Goal: Information Seeking & Learning: Check status

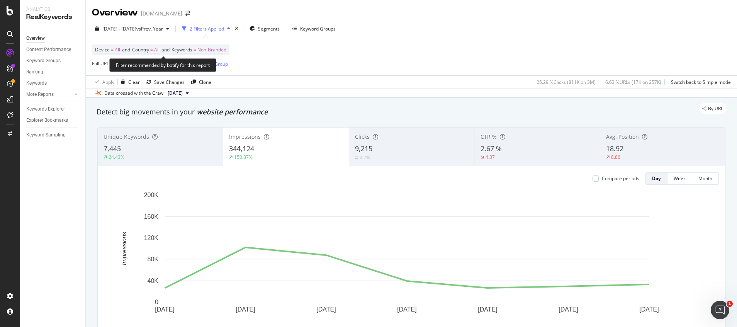
click at [213, 48] on span "Non-Branded" at bounding box center [211, 49] width 29 height 11
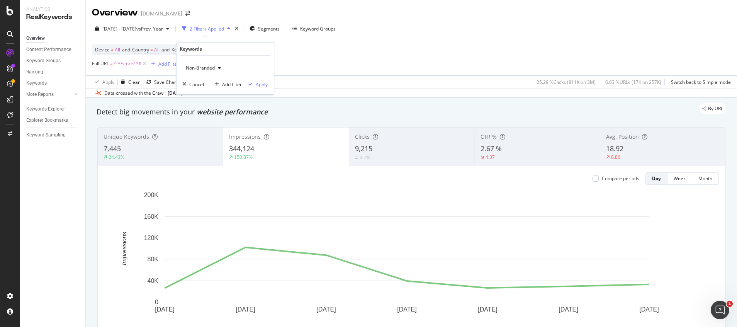
click at [196, 69] on span "Non-Branded" at bounding box center [199, 68] width 32 height 7
click at [201, 128] on span "All" at bounding box center [228, 128] width 79 height 7
click at [263, 82] on div "Apply" at bounding box center [262, 84] width 12 height 7
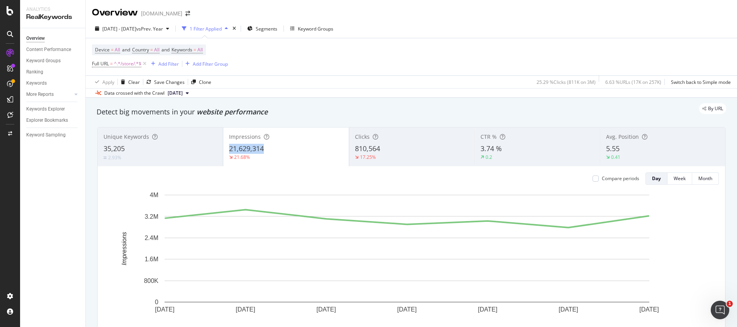
copy span "21,629,314"
drag, startPoint x: 225, startPoint y: 150, endPoint x: 274, endPoint y: 150, distance: 48.7
click at [274, 150] on div "Impressions 21,629,314 21.68%" at bounding box center [285, 146] width 125 height 35
click at [153, 51] on span "=" at bounding box center [151, 49] width 3 height 7
click at [155, 65] on div "All" at bounding box center [183, 68] width 85 height 12
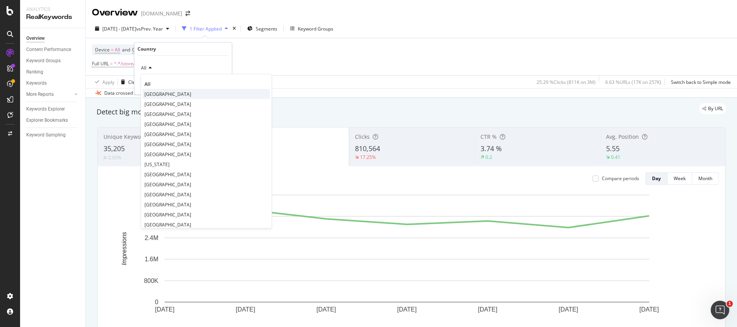
click at [157, 95] on span "[GEOGRAPHIC_DATA]" at bounding box center [167, 94] width 47 height 7
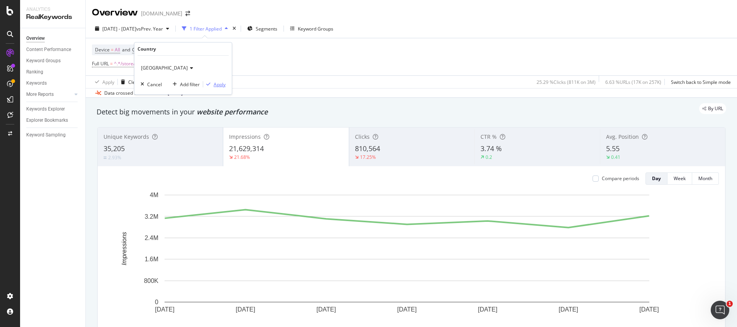
click at [224, 85] on div "Apply" at bounding box center [220, 84] width 12 height 7
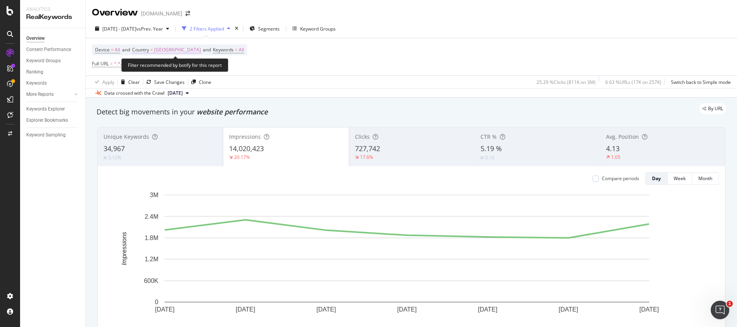
click at [201, 49] on span "[GEOGRAPHIC_DATA]" at bounding box center [177, 49] width 47 height 11
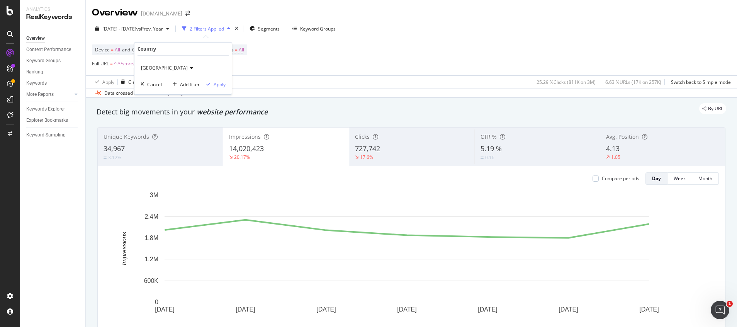
click at [172, 67] on span "[GEOGRAPHIC_DATA]" at bounding box center [164, 68] width 47 height 7
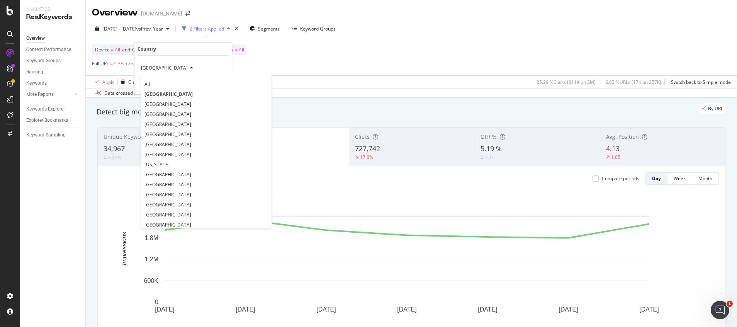
click at [163, 84] on div "All" at bounding box center [206, 84] width 127 height 10
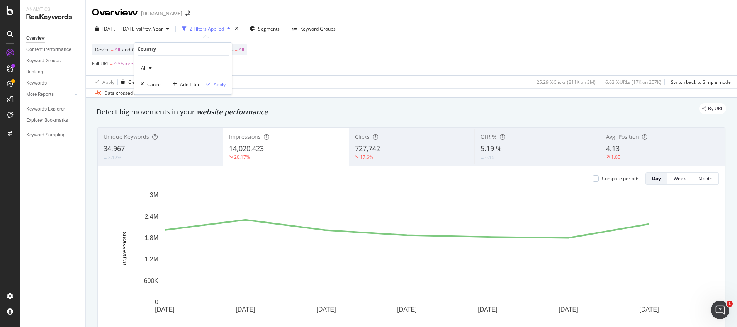
click at [214, 87] on div "Apply" at bounding box center [220, 84] width 12 height 7
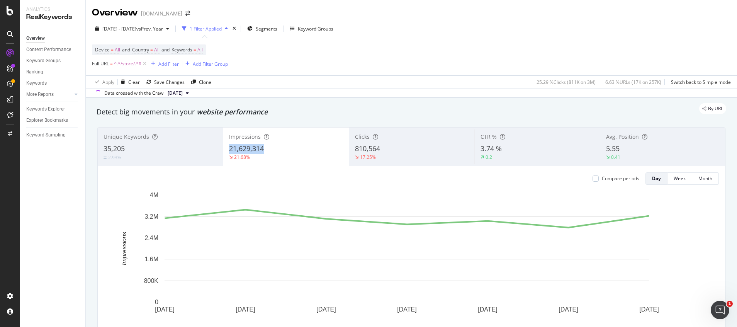
copy span "21,629,314"
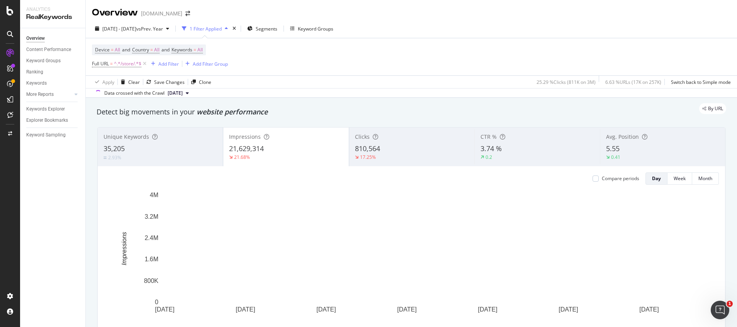
drag, startPoint x: 226, startPoint y: 149, endPoint x: 266, endPoint y: 149, distance: 40.2
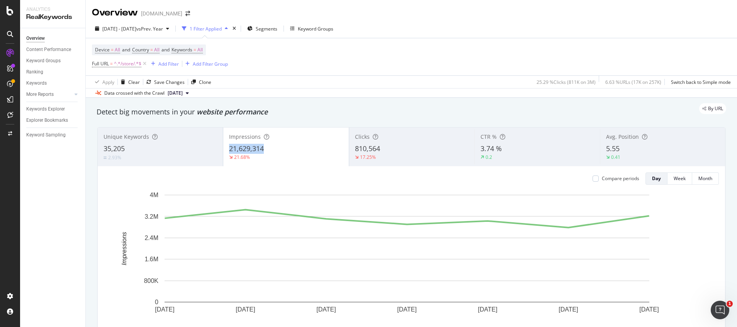
copy span "21,629,314"
drag, startPoint x: 224, startPoint y: 149, endPoint x: 264, endPoint y: 149, distance: 39.8
click at [264, 149] on div "Impressions 21,629,314 21.68%" at bounding box center [285, 146] width 125 height 35
copy span "27,619,715"
drag, startPoint x: 263, startPoint y: 179, endPoint x: 287, endPoint y: 180, distance: 24.7
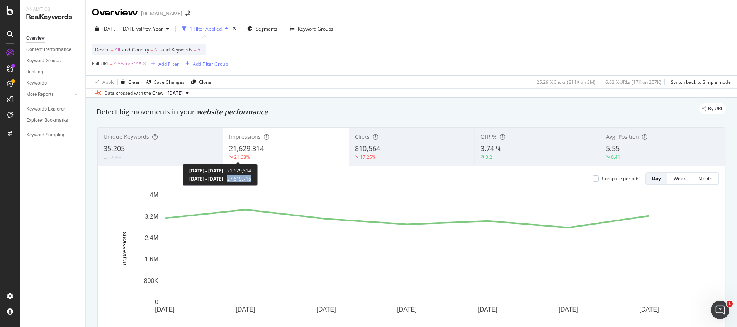
click at [258, 180] on div "[DATE] - [DATE] 21,629,314 [DATE] - [DATE] 27,619,715" at bounding box center [220, 175] width 75 height 22
copy span "810,564"
drag, startPoint x: 348, startPoint y: 147, endPoint x: 377, endPoint y: 148, distance: 29.0
click at [377, 148] on div "Clicks 810,564 17.25%" at bounding box center [411, 146] width 125 height 35
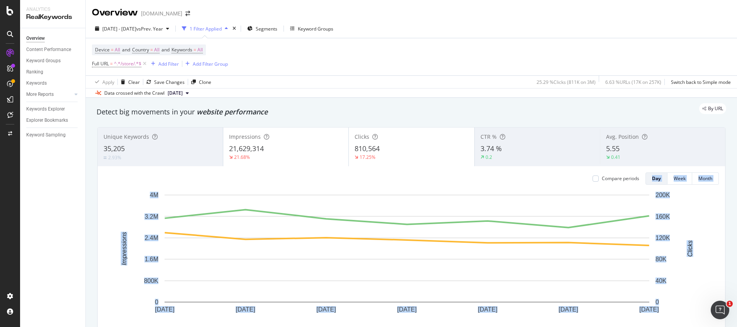
copy div "Compare periods Day Week Month [DATE] [DATE] [DATE] [DATE] [DATE] [DATE] [DATE]…"
drag, startPoint x: 391, startPoint y: 178, endPoint x: 413, endPoint y: 176, distance: 22.9
drag, startPoint x: 413, startPoint y: 176, endPoint x: 402, endPoint y: 45, distance: 131.4
click at [402, 43] on div "Device = All and Country = All and Keywords = All Full URL = ^.*/store/.*$ Add …" at bounding box center [411, 56] width 639 height 37
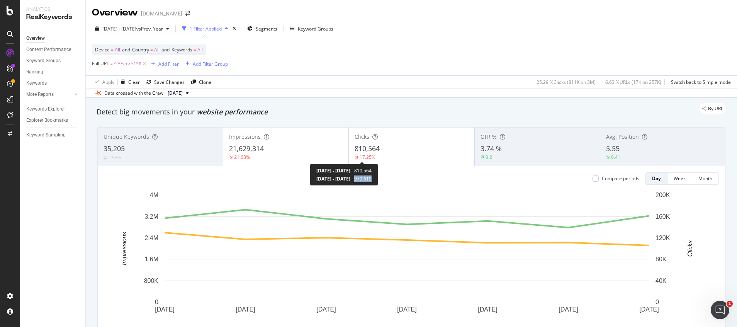
copy span "979,619"
drag, startPoint x: 391, startPoint y: 178, endPoint x: 409, endPoint y: 181, distance: 18.4
click at [378, 181] on div "[DATE] - [DATE] 810,564 [DATE] - [DATE] 979,619" at bounding box center [344, 175] width 68 height 22
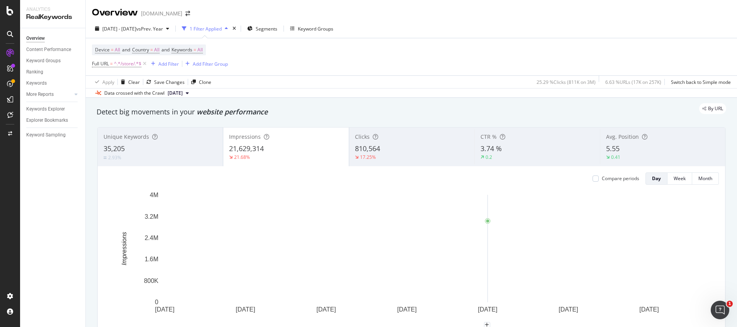
click at [476, 326] on div "[DATE] [DATE] [DATE] [DATE] [DATE] [DATE] [DATE] 0 800K 1.6M 2.4M 3.2M 4M Impre…" at bounding box center [411, 261] width 615 height 140
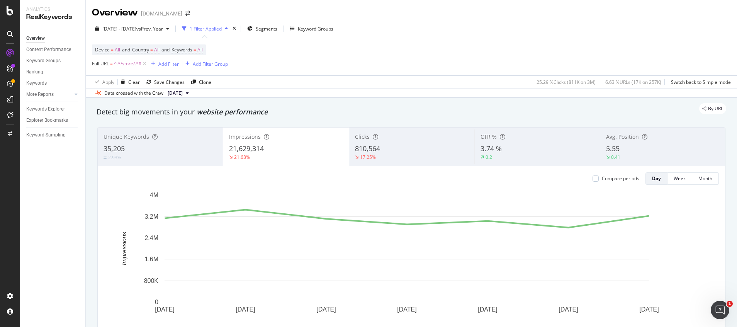
click at [481, 149] on span "3.74 %" at bounding box center [491, 148] width 21 height 9
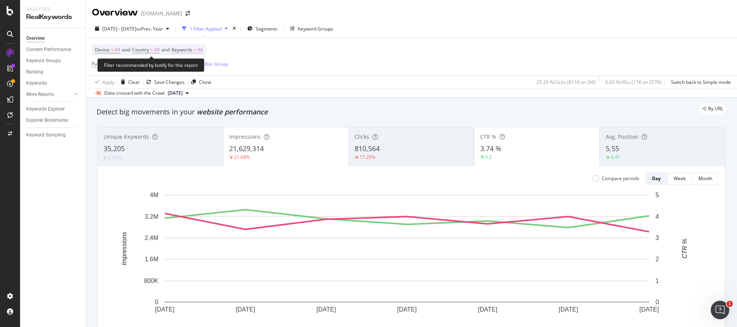
click at [203, 49] on span "All" at bounding box center [199, 49] width 5 height 11
click at [200, 70] on div "All" at bounding box center [225, 68] width 85 height 12
click at [190, 69] on span "All" at bounding box center [187, 68] width 8 height 7
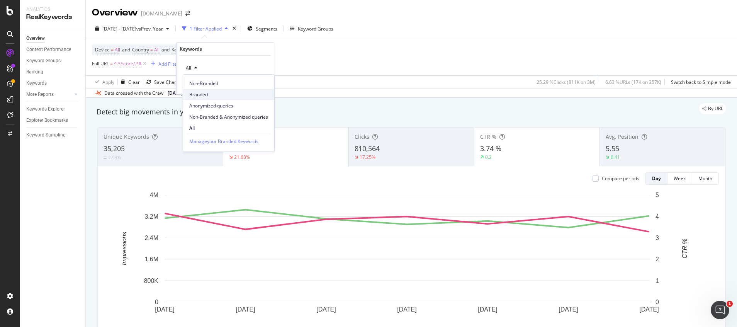
click at [198, 99] on div "Branded" at bounding box center [228, 94] width 91 height 11
click at [258, 83] on div "Apply" at bounding box center [262, 84] width 12 height 7
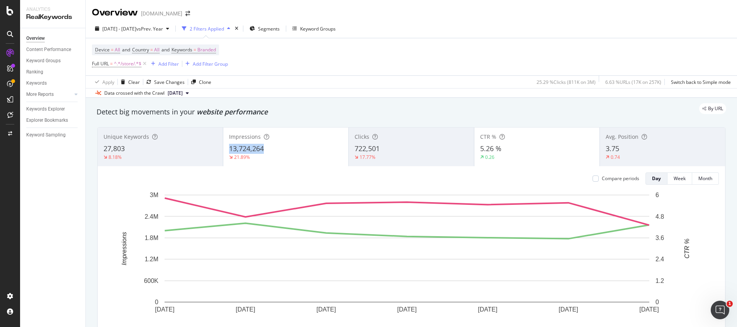
copy span "13,724,264"
drag, startPoint x: 240, startPoint y: 149, endPoint x: 265, endPoint y: 149, distance: 25.1
click at [265, 149] on div "13,724,264" at bounding box center [286, 149] width 114 height 10
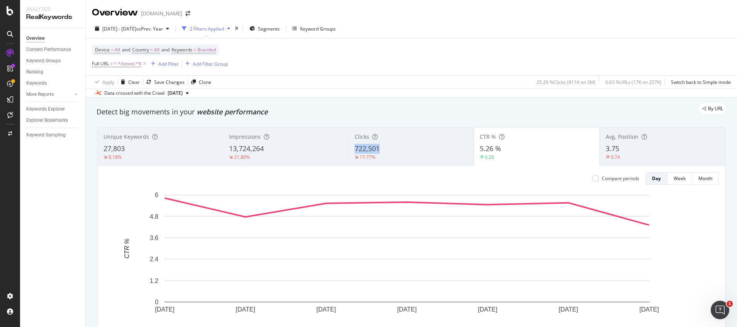
copy span "722,501"
drag, startPoint x: 353, startPoint y: 149, endPoint x: 375, endPoint y: 148, distance: 22.4
click at [375, 148] on span "722,501" at bounding box center [367, 148] width 25 height 9
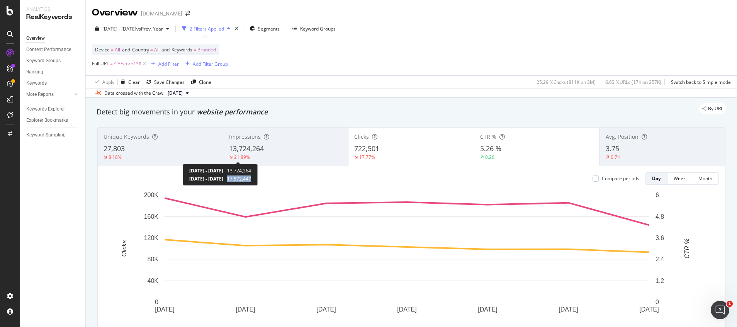
copy span "17,572,447"
drag, startPoint x: 261, startPoint y: 179, endPoint x: 289, endPoint y: 179, distance: 28.2
click at [258, 179] on div "[DATE] - [DATE] 13,724,264 [DATE] - [DATE] 17,572,447" at bounding box center [220, 175] width 75 height 22
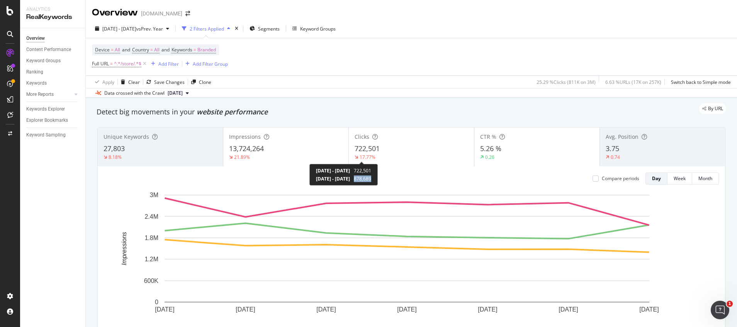
drag, startPoint x: 388, startPoint y: 176, endPoint x: 408, endPoint y: 181, distance: 20.4
click at [378, 181] on div "[DATE] - [DATE] 722,501 [DATE] - [DATE] 878,689" at bounding box center [343, 175] width 68 height 22
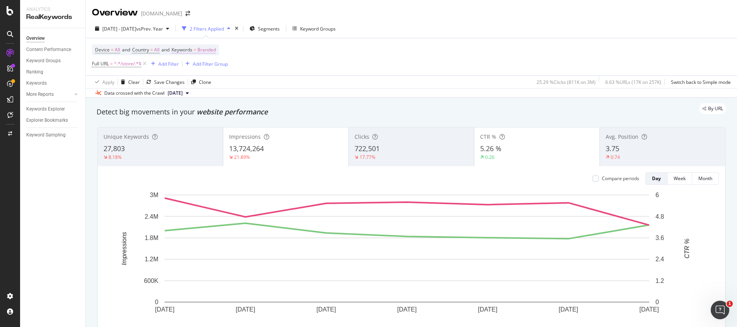
click at [207, 51] on span "Branded" at bounding box center [206, 49] width 19 height 11
click at [194, 66] on span "Branded" at bounding box center [194, 68] width 22 height 7
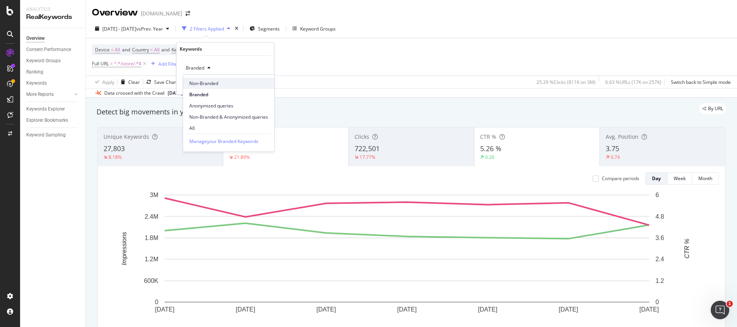
click at [205, 83] on span "Non-Branded" at bounding box center [228, 83] width 79 height 7
click at [261, 88] on div "Apply" at bounding box center [256, 84] width 22 height 7
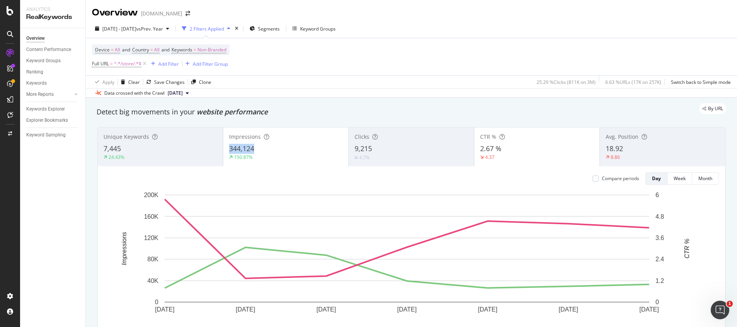
drag, startPoint x: 228, startPoint y: 149, endPoint x: 262, endPoint y: 149, distance: 33.6
click at [262, 149] on div "344,124" at bounding box center [286, 149] width 114 height 10
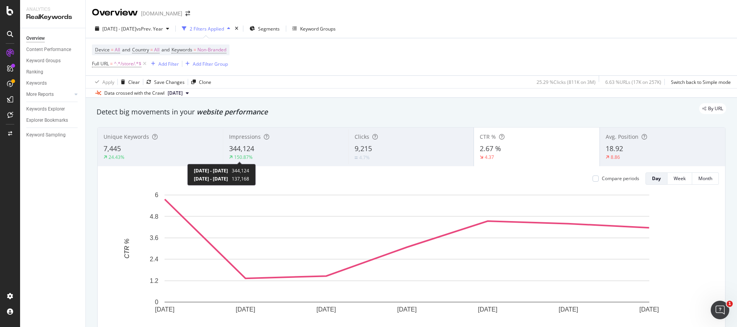
drag, startPoint x: 263, startPoint y: 180, endPoint x: 284, endPoint y: 183, distance: 20.7
click at [256, 183] on div "[DATE] - [DATE] 344,124 [DATE] - [DATE] 137,168" at bounding box center [221, 175] width 68 height 22
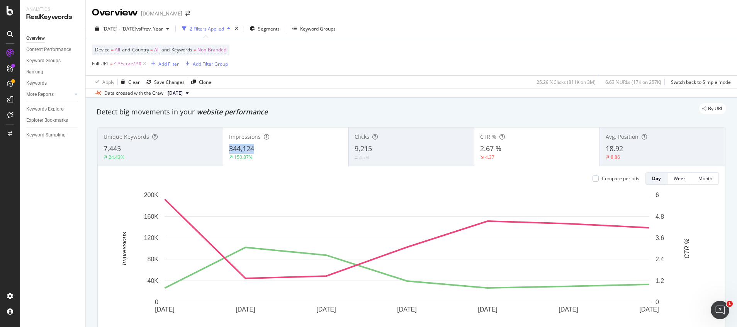
drag, startPoint x: 226, startPoint y: 146, endPoint x: 253, endPoint y: 146, distance: 26.7
click at [253, 146] on div "Impressions 344,124 150.87%" at bounding box center [285, 146] width 125 height 35
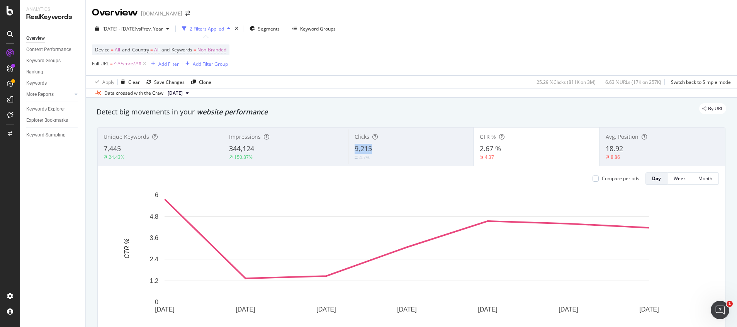
drag, startPoint x: 348, startPoint y: 149, endPoint x: 371, endPoint y: 148, distance: 23.2
click at [371, 148] on div "Clicks 9,215 4.7%" at bounding box center [410, 146] width 125 height 35
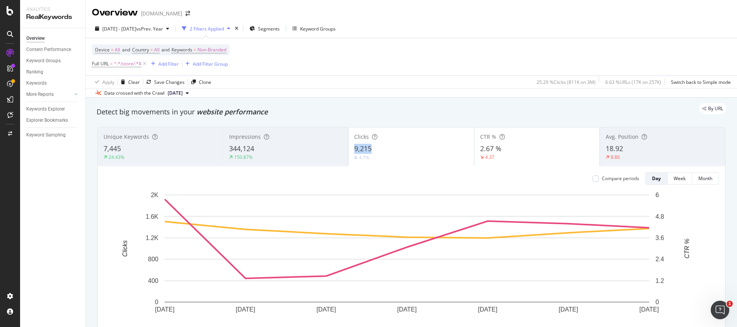
drag, startPoint x: 352, startPoint y: 147, endPoint x: 369, endPoint y: 149, distance: 17.5
click at [369, 149] on div "9,215" at bounding box center [411, 149] width 114 height 10
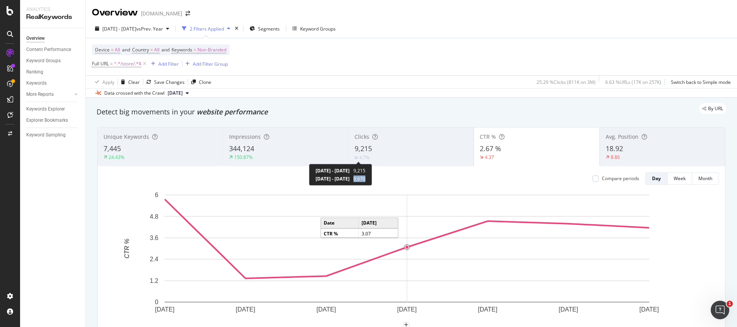
drag, startPoint x: 387, startPoint y: 177, endPoint x: 407, endPoint y: 178, distance: 20.1
click at [372, 178] on div "[DATE] - [DATE] 9,215 [DATE] - [DATE] 9,670" at bounding box center [340, 175] width 63 height 22
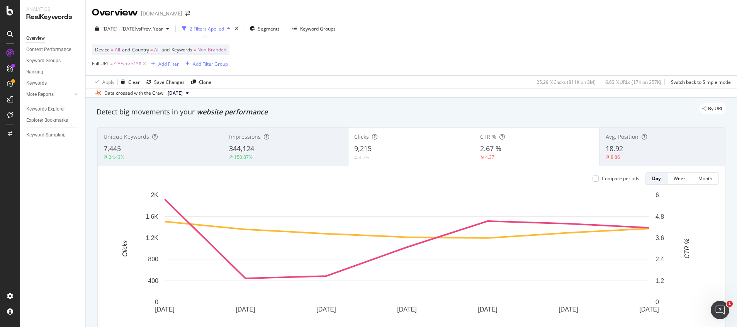
click at [126, 66] on span "^.*/store/.*$" at bounding box center [127, 63] width 27 height 11
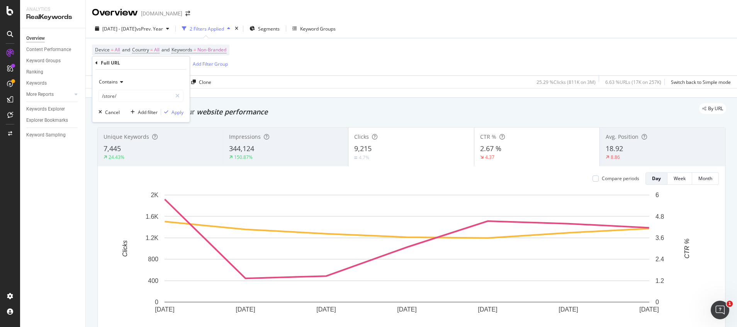
click at [115, 81] on span "Contains" at bounding box center [108, 81] width 19 height 7
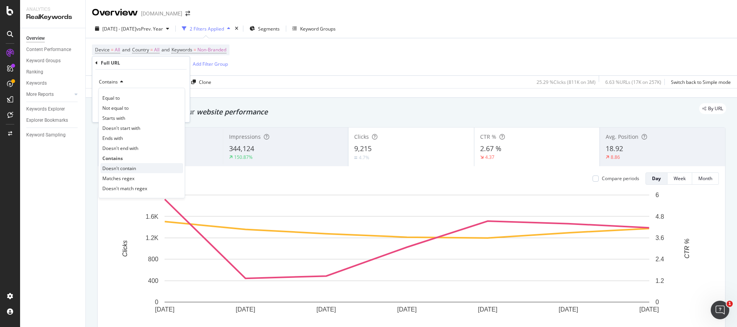
click at [122, 170] on span "Doesn't contain" at bounding box center [119, 168] width 34 height 7
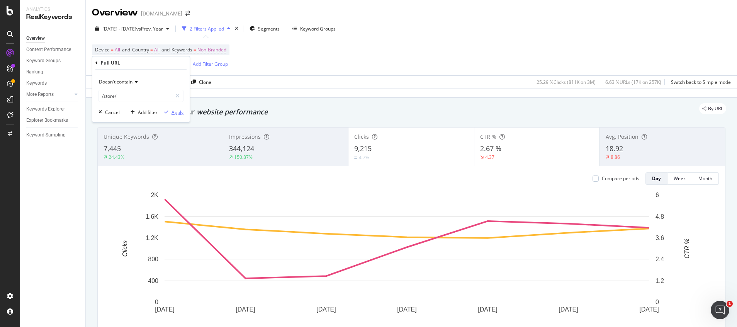
click at [174, 109] on div "Apply" at bounding box center [178, 112] width 12 height 7
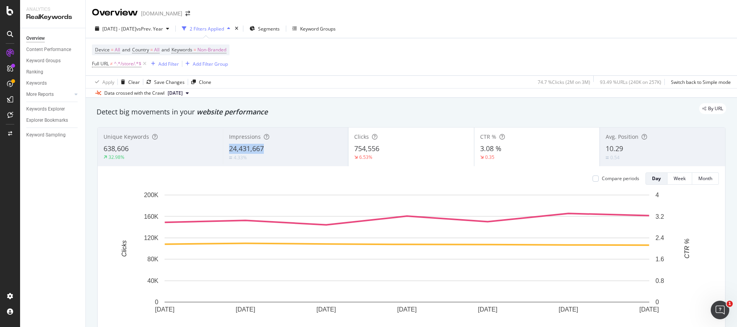
drag, startPoint x: 226, startPoint y: 146, endPoint x: 281, endPoint y: 146, distance: 54.9
click at [281, 146] on div "Impressions 24,431,667 4.33%" at bounding box center [285, 146] width 125 height 35
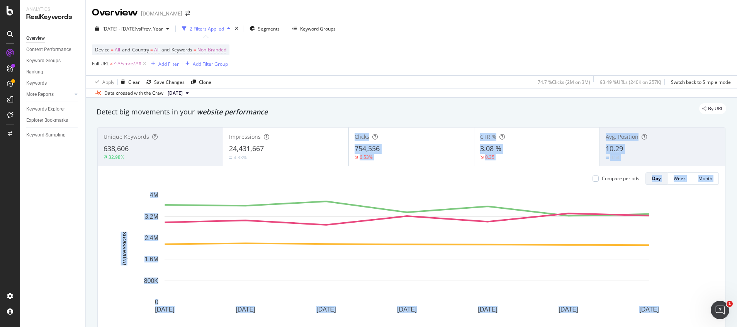
drag, startPoint x: 260, startPoint y: 178, endPoint x: 246, endPoint y: 161, distance: 22.8
drag, startPoint x: 246, startPoint y: 161, endPoint x: 298, endPoint y: 127, distance: 62.2
click at [399, 65] on div "Device = All and Country = All and Keywords = Non-Branded Full URL ≠ ^.*/store/…" at bounding box center [411, 56] width 639 height 37
drag, startPoint x: 260, startPoint y: 178, endPoint x: 255, endPoint y: 163, distance: 16.0
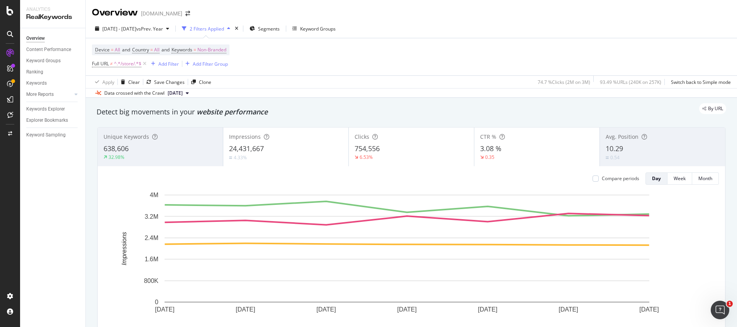
drag, startPoint x: 255, startPoint y: 163, endPoint x: 360, endPoint y: 87, distance: 130.4
click at [378, 76] on div "Apply Clear Save Changes Clone 74.7 % Clicks ( 2M on 3M ) 93.49 % URLs ( 240K o…" at bounding box center [411, 81] width 651 height 13
drag, startPoint x: 261, startPoint y: 177, endPoint x: 286, endPoint y: 179, distance: 24.8
click at [256, 179] on div "[DATE] - [DATE] 24,431,667 [DATE] - [DATE] 23,416,089" at bounding box center [218, 175] width 75 height 22
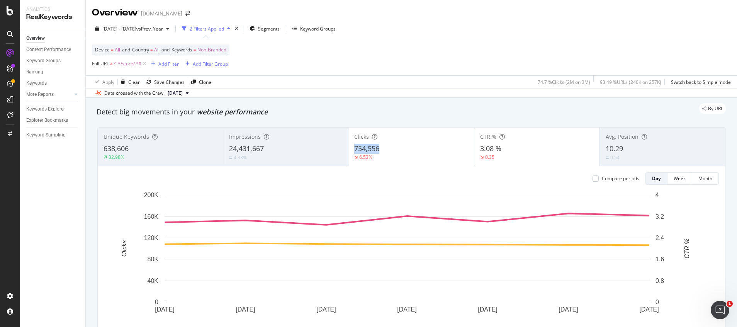
drag, startPoint x: 350, startPoint y: 151, endPoint x: 383, endPoint y: 149, distance: 33.3
click at [383, 149] on div "Clicks 754,556 6.53%" at bounding box center [410, 146] width 125 height 35
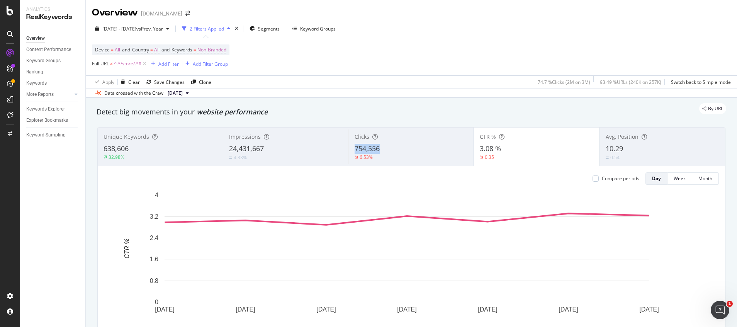
drag, startPoint x: 350, startPoint y: 147, endPoint x: 380, endPoint y: 148, distance: 29.8
click at [380, 148] on div "Clicks 754,556 6.53%" at bounding box center [410, 146] width 125 height 35
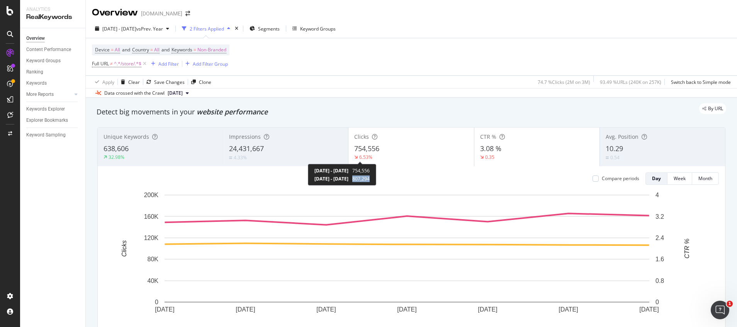
drag, startPoint x: 387, startPoint y: 180, endPoint x: 407, endPoint y: 181, distance: 19.8
click at [376, 181] on div "[DATE] - [DATE] 754,556 [DATE] - [DATE] 807,294" at bounding box center [342, 175] width 68 height 22
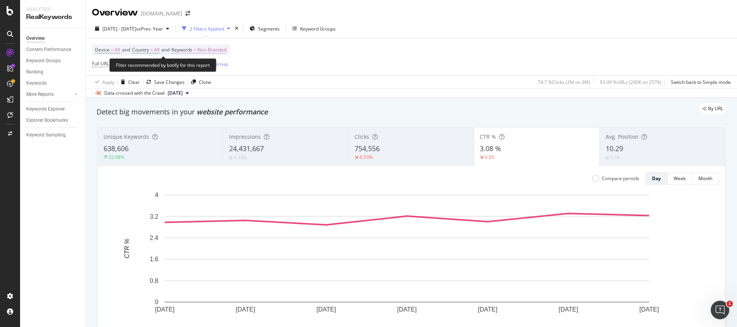
click at [213, 48] on span "Non-Branded" at bounding box center [211, 49] width 29 height 11
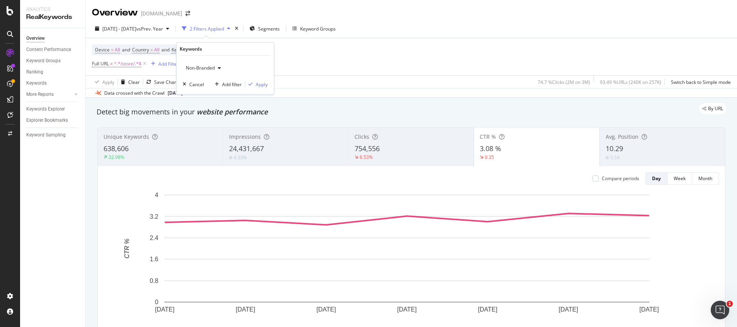
click at [204, 69] on span "Non-Branded" at bounding box center [199, 68] width 32 height 7
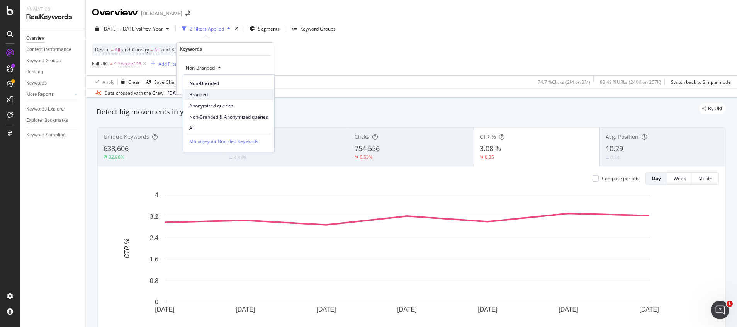
click at [203, 96] on span "Branded" at bounding box center [228, 94] width 79 height 7
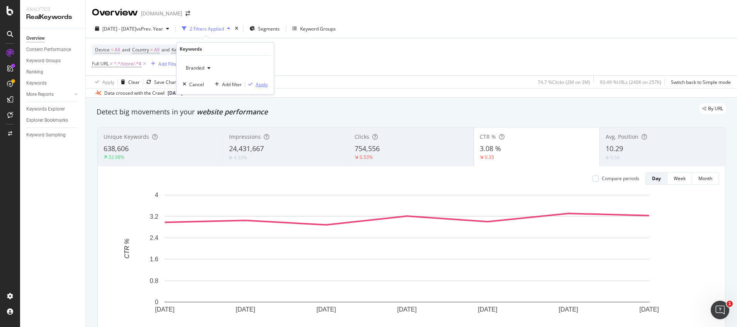
click at [263, 86] on div "Apply" at bounding box center [262, 84] width 12 height 7
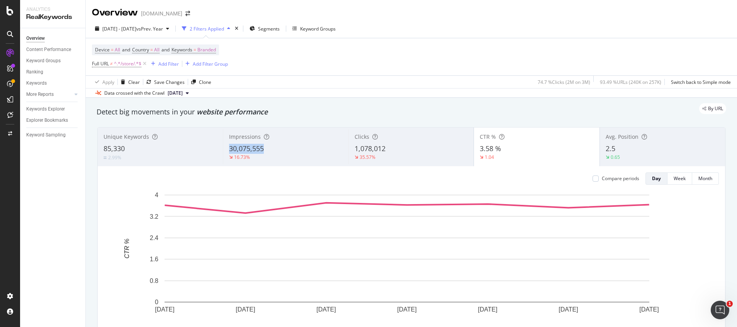
drag, startPoint x: 224, startPoint y: 148, endPoint x: 269, endPoint y: 148, distance: 44.8
click at [269, 148] on div "Impressions 30,075,555 16.73%" at bounding box center [285, 146] width 125 height 35
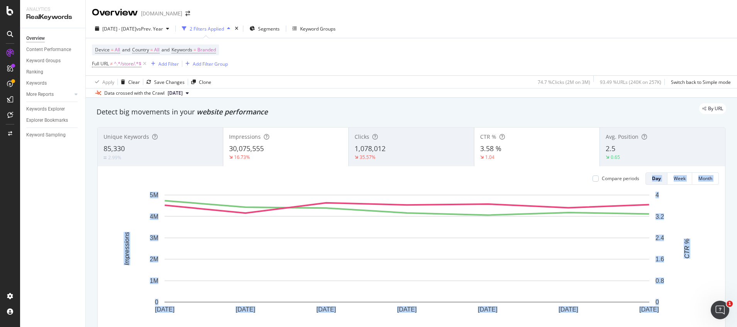
drag, startPoint x: 262, startPoint y: 181, endPoint x: 280, endPoint y: 172, distance: 20.7
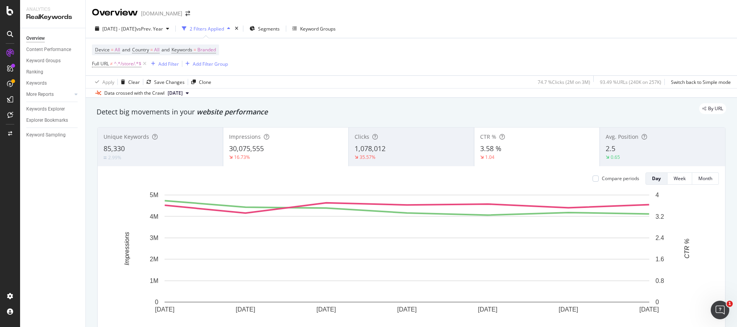
drag, startPoint x: 280, startPoint y: 172, endPoint x: 450, endPoint y: 46, distance: 211.3
click at [450, 46] on div "Device = All and Country = All and Keywords = Branded Full URL ≠ ^.*/store/.*$ …" at bounding box center [411, 56] width 639 height 37
drag, startPoint x: 261, startPoint y: 178, endPoint x: 287, endPoint y: 178, distance: 26.3
click at [257, 178] on div "[DATE] - [DATE] 30,075,555 [DATE] - [DATE] 36,121,510" at bounding box center [219, 175] width 75 height 22
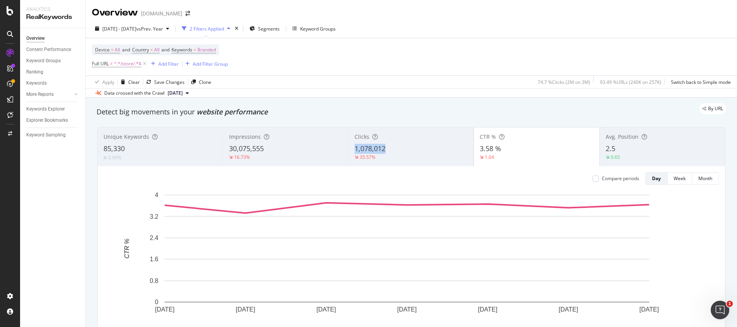
drag, startPoint x: 346, startPoint y: 150, endPoint x: 385, endPoint y: 149, distance: 38.6
click at [385, 149] on div "Clicks 1,078,012 35.57%" at bounding box center [410, 146] width 125 height 35
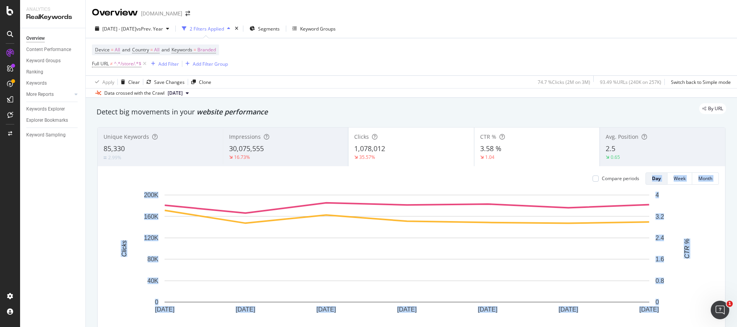
drag, startPoint x: 387, startPoint y: 177, endPoint x: 414, endPoint y: 178, distance: 27.1
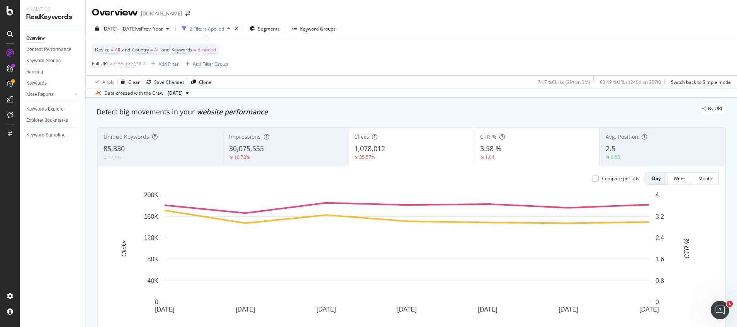
drag, startPoint x: 414, startPoint y: 178, endPoint x: 394, endPoint y: 126, distance: 55.7
click at [404, 69] on div "Device = All and Country = All and Keywords = Branded Full URL ≠ ^.*/store/.*$ …" at bounding box center [411, 56] width 639 height 37
drag, startPoint x: 388, startPoint y: 178, endPoint x: 410, endPoint y: 180, distance: 22.0
click at [380, 180] on div "[DATE] - [DATE] 1,078,012 [DATE] - [DATE] 1,673,309" at bounding box center [343, 175] width 72 height 22
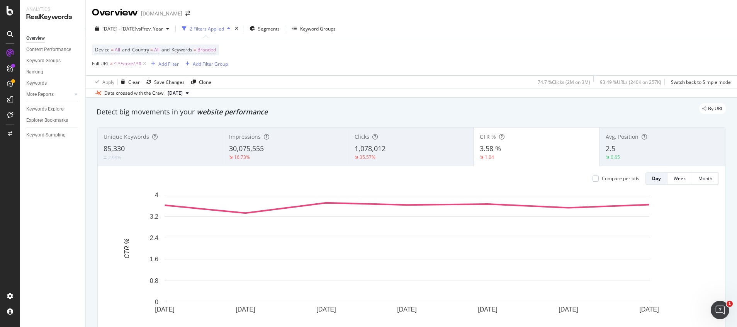
click at [219, 51] on div "Device = All and Country = All and Keywords = Branded" at bounding box center [155, 49] width 127 height 11
click at [204, 51] on span "Branded" at bounding box center [206, 49] width 19 height 11
click at [204, 65] on div "Branded" at bounding box center [198, 68] width 31 height 12
click at [198, 131] on span "All" at bounding box center [228, 128] width 79 height 7
click at [266, 86] on div "Apply" at bounding box center [262, 84] width 12 height 7
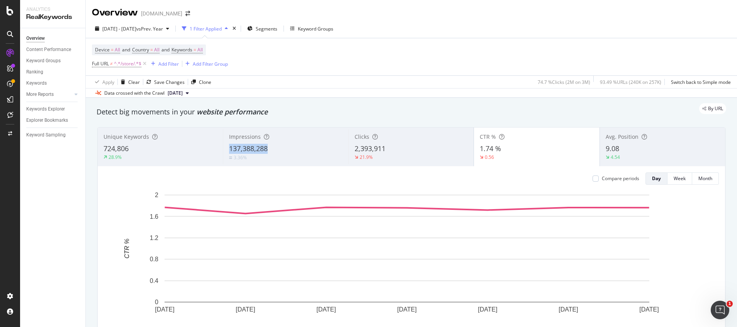
drag, startPoint x: 226, startPoint y: 148, endPoint x: 287, endPoint y: 148, distance: 61.4
click at [287, 148] on div "Impressions 137,388,288 3.36%" at bounding box center [285, 146] width 125 height 35
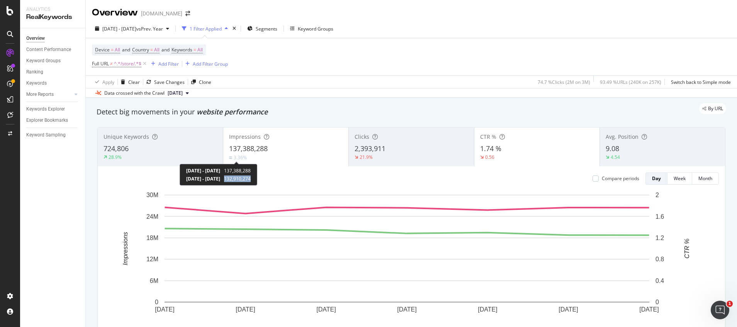
drag, startPoint x: 258, startPoint y: 175, endPoint x: 287, endPoint y: 179, distance: 28.5
click at [257, 179] on div "[DATE] - [DATE] 137,388,288 [DATE] - [DATE] 132,910,274" at bounding box center [219, 175] width 78 height 22
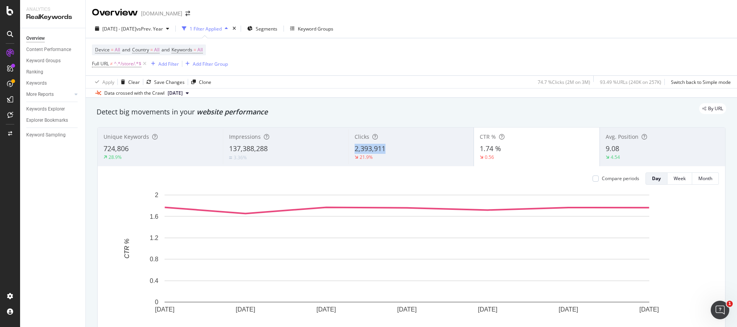
drag, startPoint x: 346, startPoint y: 150, endPoint x: 391, endPoint y: 151, distance: 45.6
click at [391, 151] on div "Clicks 2,393,911 21.9%" at bounding box center [410, 146] width 125 height 35
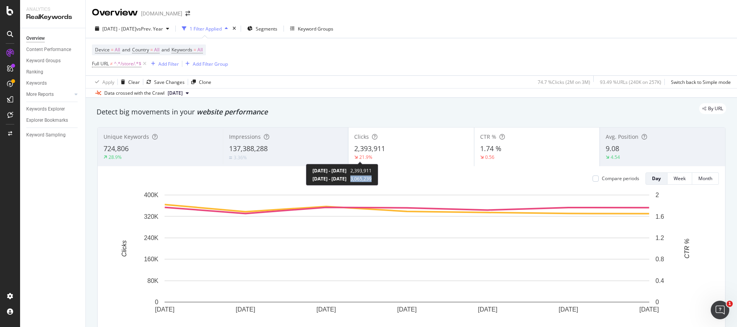
drag, startPoint x: 384, startPoint y: 180, endPoint x: 408, endPoint y: 180, distance: 24.7
click at [378, 180] on div "[DATE] - [DATE] 2,393,911 [DATE] - [DATE] 3,065,239" at bounding box center [342, 175] width 72 height 22
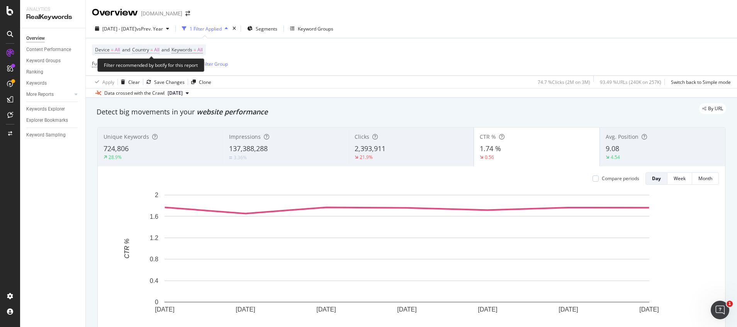
click at [153, 46] on span "=" at bounding box center [151, 49] width 3 height 7
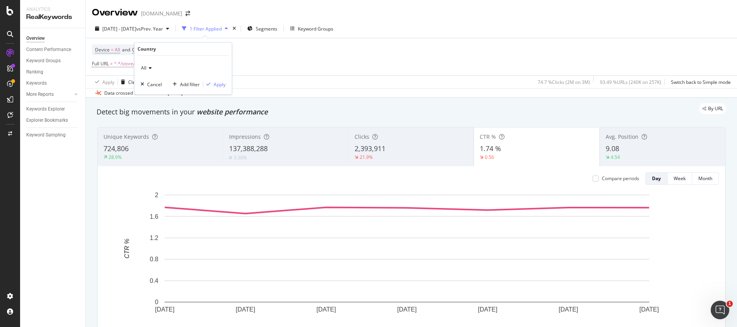
click at [148, 65] on div "All" at bounding box center [183, 68] width 85 height 12
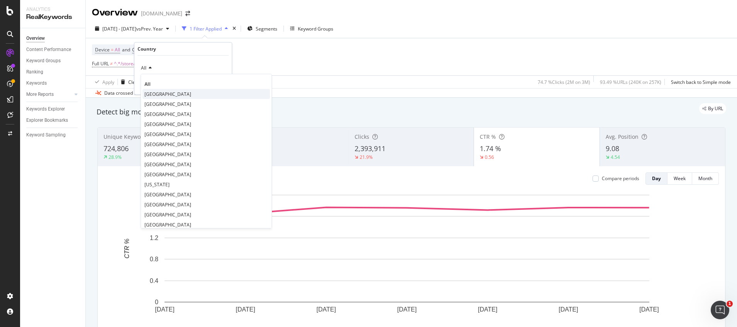
click at [161, 93] on span "[GEOGRAPHIC_DATA]" at bounding box center [167, 94] width 47 height 7
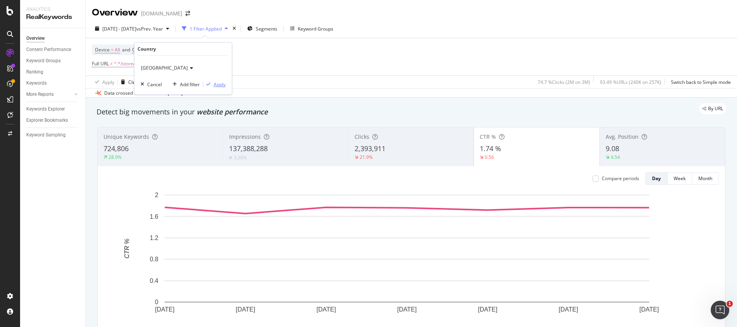
click at [219, 87] on div "Apply" at bounding box center [220, 84] width 12 height 7
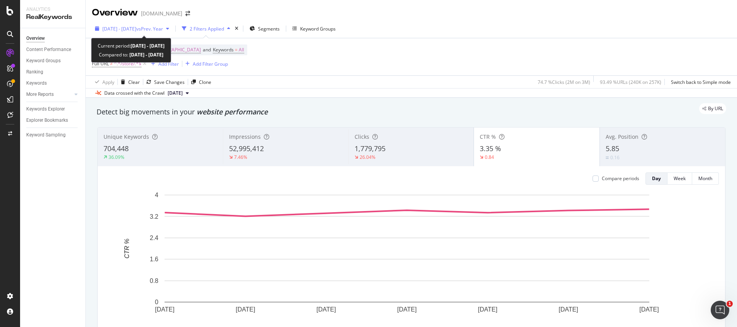
click at [163, 26] on span "vs Prev. Year" at bounding box center [149, 28] width 27 height 7
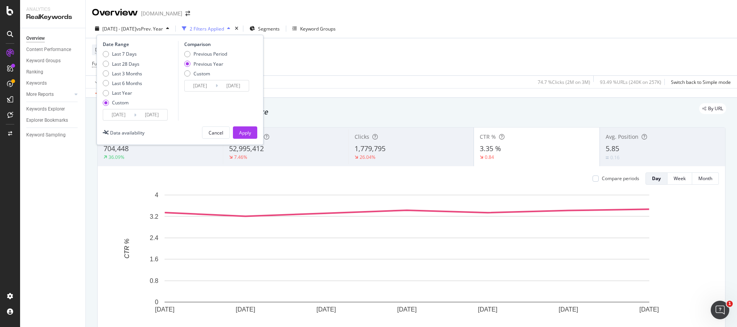
click at [122, 112] on input "[DATE]" at bounding box center [118, 114] width 31 height 11
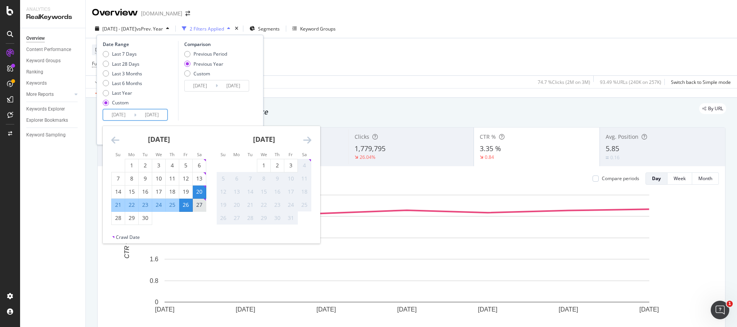
click at [202, 208] on div "27" at bounding box center [199, 205] width 13 height 8
type input "[DATE]"
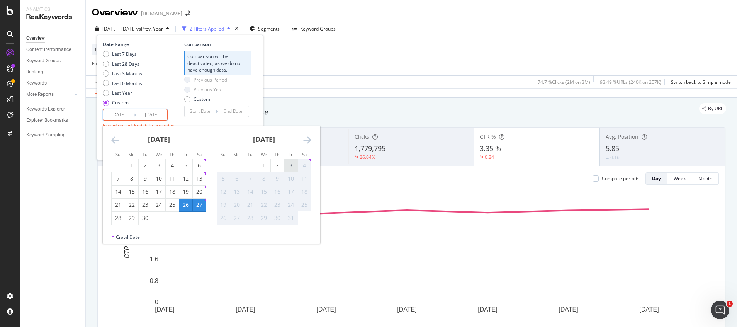
click at [290, 162] on div "3" at bounding box center [290, 165] width 13 height 8
type input "[DATE]"
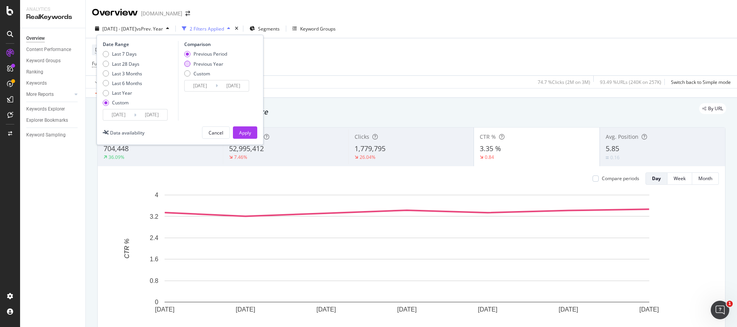
click at [217, 64] on div "Previous Year" at bounding box center [209, 64] width 30 height 7
type input "[DATE]"
click at [242, 134] on div "Apply" at bounding box center [245, 132] width 12 height 7
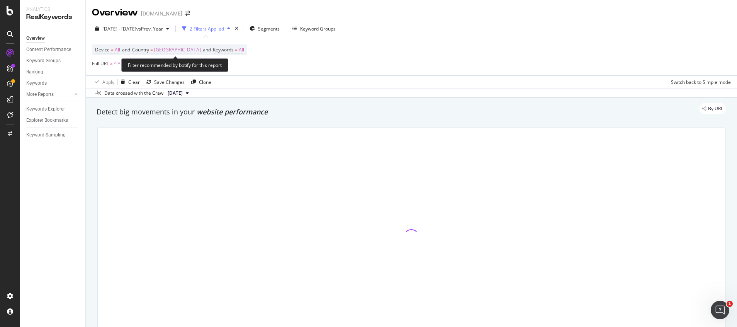
click at [187, 48] on span "[GEOGRAPHIC_DATA]" at bounding box center [177, 49] width 47 height 11
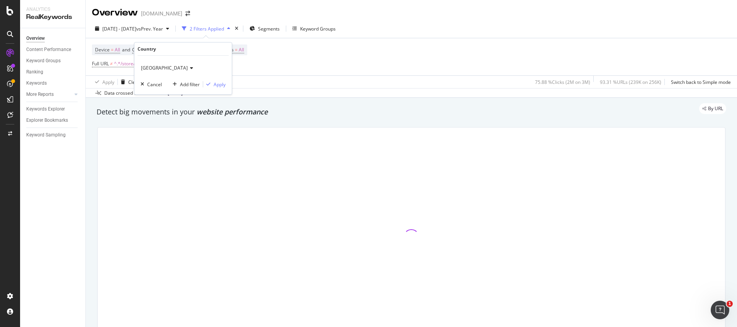
click at [185, 66] on span "[GEOGRAPHIC_DATA]" at bounding box center [164, 68] width 47 height 7
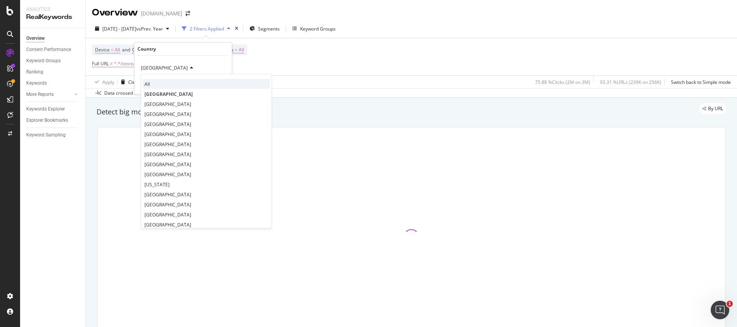
click at [148, 83] on span "All" at bounding box center [146, 84] width 5 height 7
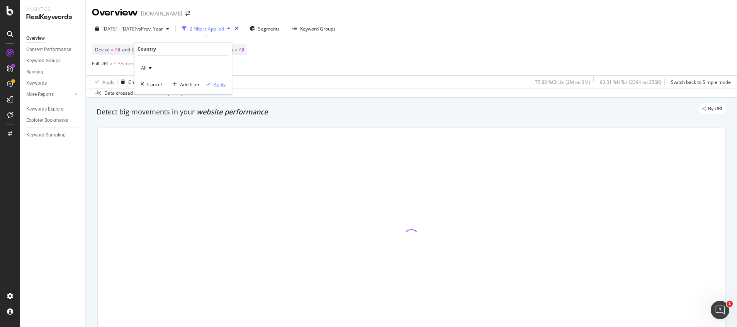
click at [212, 85] on div "button" at bounding box center [208, 84] width 10 height 5
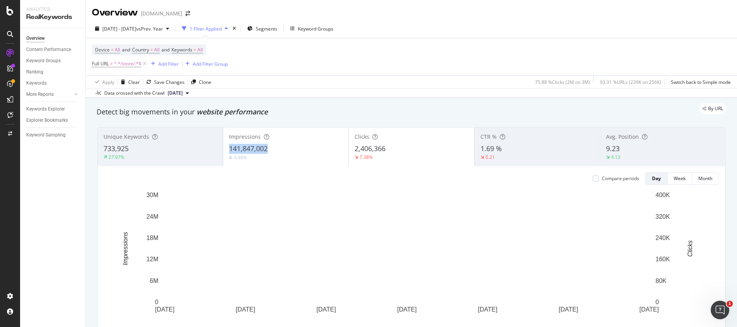
drag, startPoint x: 229, startPoint y: 151, endPoint x: 272, endPoint y: 147, distance: 42.7
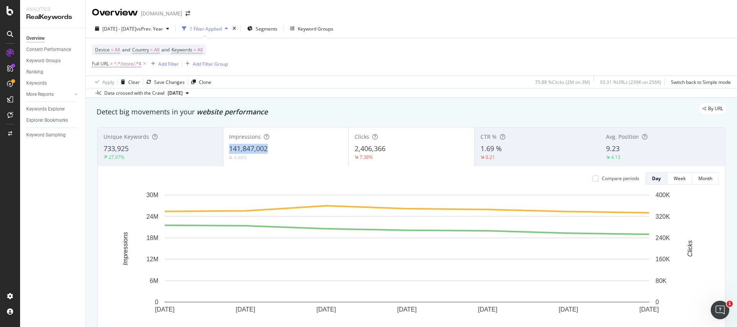
click at [272, 147] on div "141,847,002" at bounding box center [286, 149] width 114 height 10
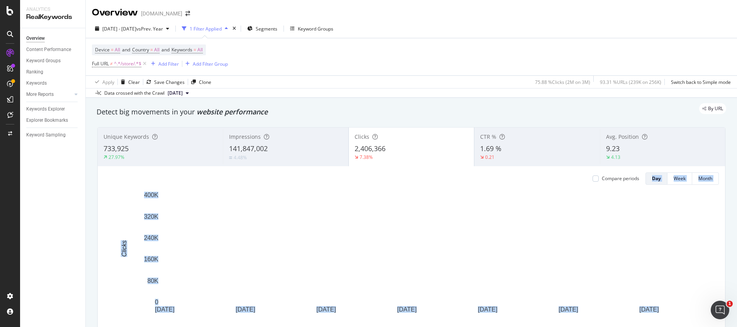
drag, startPoint x: 256, startPoint y: 178, endPoint x: 292, endPoint y: 177, distance: 35.2
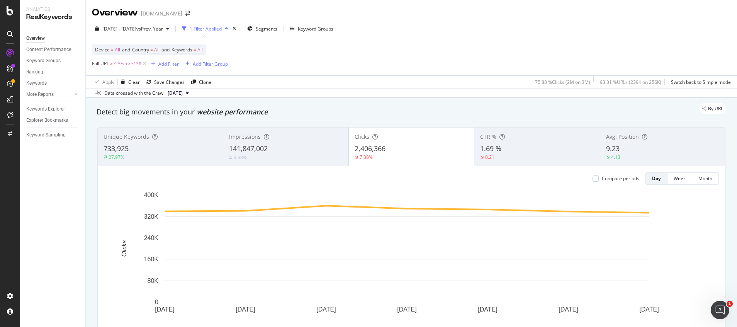
drag, startPoint x: 292, startPoint y: 177, endPoint x: 288, endPoint y: 84, distance: 92.8
click at [297, 62] on div "Device = All and Country = All and Keywords = All Full URL ≠ ^.*/store/.*$ Add …" at bounding box center [411, 56] width 639 height 37
drag, startPoint x: 258, startPoint y: 176, endPoint x: 285, endPoint y: 178, distance: 27.9
click at [259, 178] on div "[DATE] - [DATE] 141,847,002 [DATE] - [DATE] 135,761,671" at bounding box center [220, 175] width 78 height 22
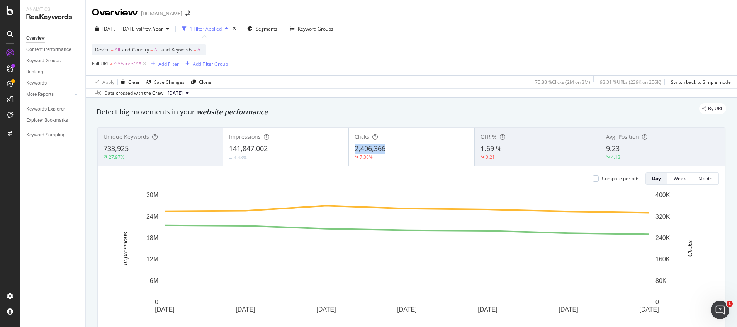
drag, startPoint x: 351, startPoint y: 147, endPoint x: 386, endPoint y: 147, distance: 35.2
click at [386, 147] on div "Clicks 2,406,366 7.38%" at bounding box center [411, 146] width 125 height 35
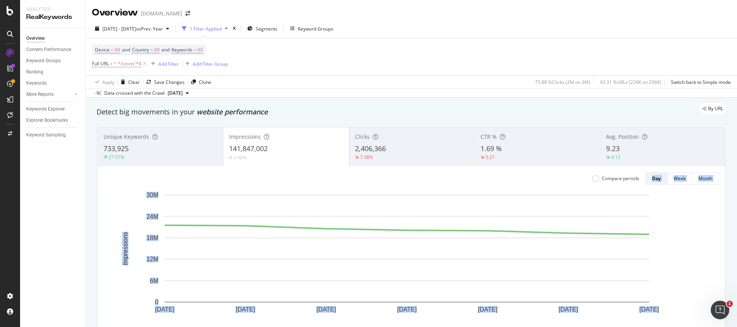
drag, startPoint x: 385, startPoint y: 179, endPoint x: 416, endPoint y: 179, distance: 31.3
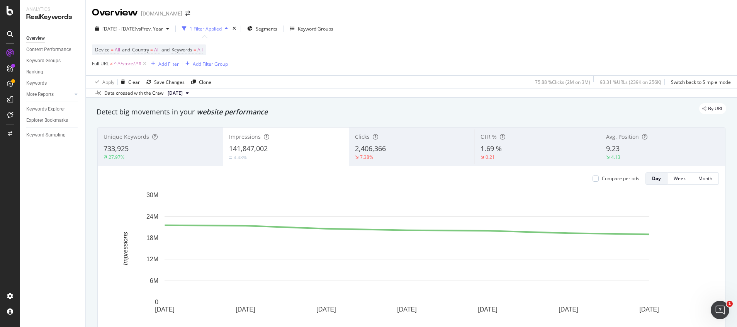
drag, startPoint x: 416, startPoint y: 179, endPoint x: 391, endPoint y: 72, distance: 110.1
click at [391, 72] on div "Device = All and Country = All and Keywords = All Full URL ≠ ^.*/store/.*$ Add …" at bounding box center [411, 56] width 639 height 37
drag, startPoint x: 384, startPoint y: 178, endPoint x: 407, endPoint y: 180, distance: 22.5
click at [380, 180] on div "[DATE] - [DATE] 2,406,366 [DATE] - [DATE] 2,598,163" at bounding box center [344, 175] width 72 height 22
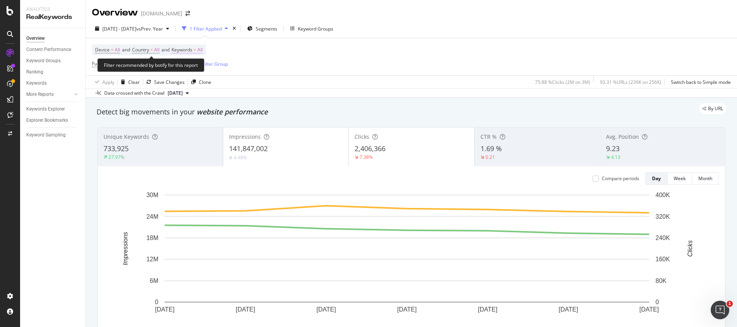
click at [192, 52] on span "Keywords" at bounding box center [182, 49] width 21 height 7
click at [194, 67] on icon "button" at bounding box center [195, 68] width 3 height 5
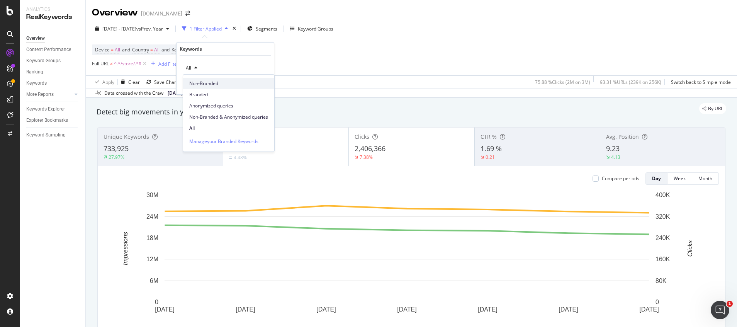
click at [203, 81] on span "Non-Branded" at bounding box center [228, 83] width 79 height 7
click at [264, 91] on div "Non-Branded Cancel Add filter Apply" at bounding box center [225, 75] width 97 height 39
click at [265, 88] on div "Apply" at bounding box center [256, 84] width 22 height 7
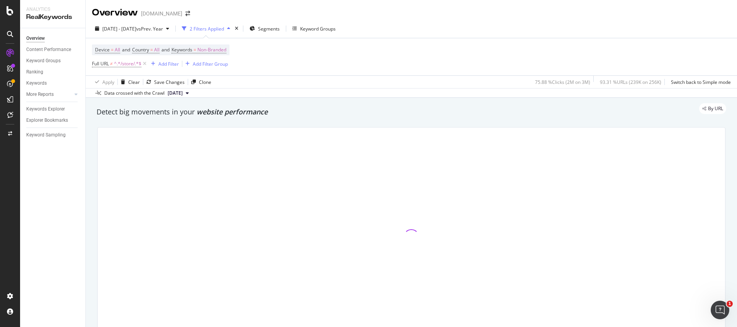
click at [660, 177] on div at bounding box center [411, 236] width 627 height 219
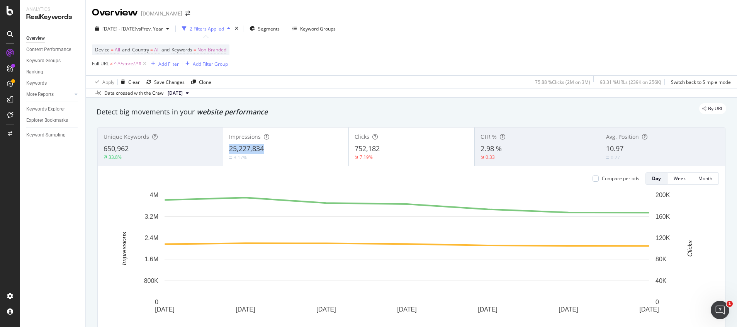
drag, startPoint x: 234, startPoint y: 151, endPoint x: 263, endPoint y: 149, distance: 29.1
click at [263, 149] on div "Impressions 25,227,834 3.17%" at bounding box center [285, 146] width 125 height 35
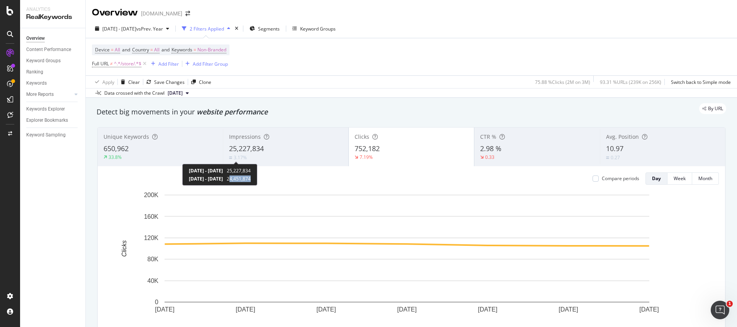
drag, startPoint x: 261, startPoint y: 178, endPoint x: 287, endPoint y: 180, distance: 26.3
click at [257, 180] on div "[DATE] - [DATE] 25,227,834 [DATE] - [DATE] 24,451,874" at bounding box center [219, 175] width 75 height 22
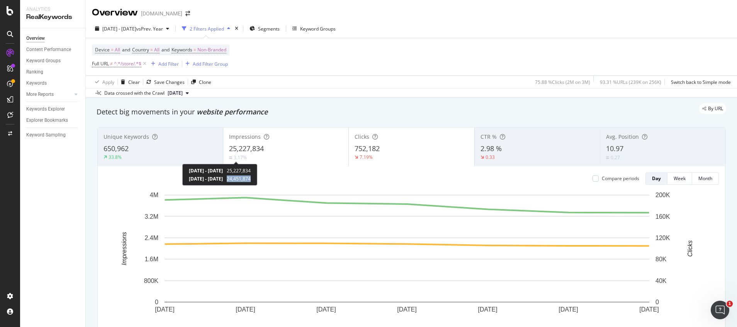
drag, startPoint x: 259, startPoint y: 179, endPoint x: 287, endPoint y: 180, distance: 27.8
click at [257, 180] on div "[DATE] - [DATE] 25,227,834 [DATE] - [DATE] 24,451,874" at bounding box center [219, 175] width 75 height 22
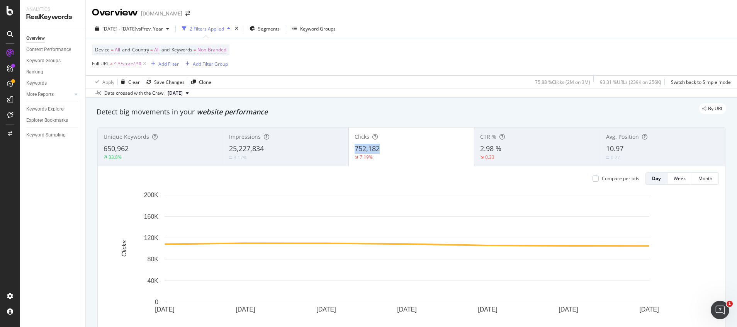
drag, startPoint x: 349, startPoint y: 150, endPoint x: 382, endPoint y: 150, distance: 33.6
click at [382, 150] on div "Clicks 752,182 7.19%" at bounding box center [411, 146] width 125 height 35
drag, startPoint x: 388, startPoint y: 177, endPoint x: 404, endPoint y: 178, distance: 16.3
click at [378, 178] on div "[DATE] - [DATE] 752,182 [DATE] - [DATE] 810,459" at bounding box center [343, 175] width 68 height 22
click at [225, 51] on span "Non-Branded" at bounding box center [211, 49] width 29 height 11
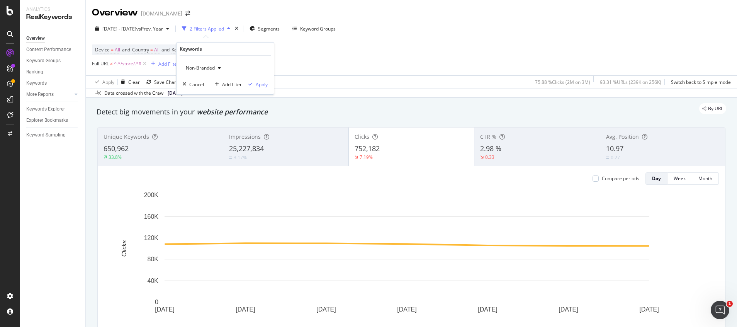
click at [197, 68] on span "Non-Branded" at bounding box center [199, 68] width 32 height 7
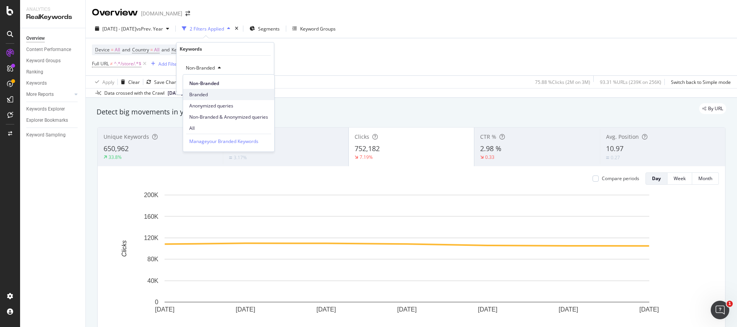
click at [199, 94] on span "Branded" at bounding box center [228, 94] width 79 height 7
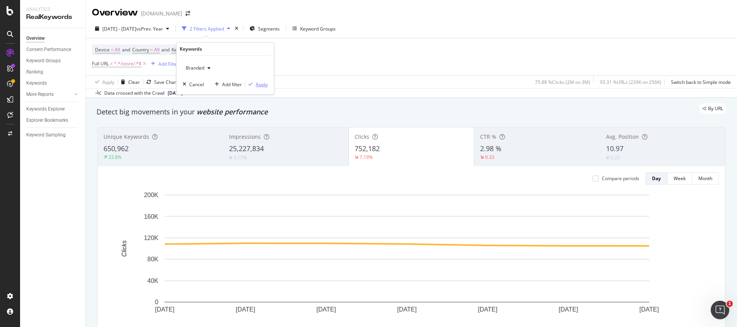
click at [265, 85] on div "Apply" at bounding box center [262, 84] width 12 height 7
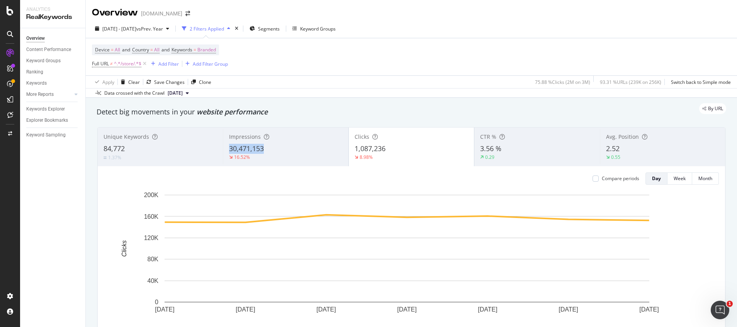
drag, startPoint x: 228, startPoint y: 149, endPoint x: 262, endPoint y: 149, distance: 34.0
click at [262, 149] on span "30,471,153" at bounding box center [246, 148] width 35 height 9
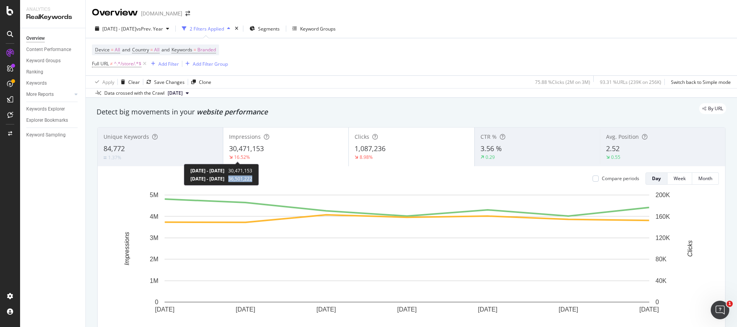
drag, startPoint x: 262, startPoint y: 179, endPoint x: 285, endPoint y: 180, distance: 23.2
click at [259, 180] on div "[DATE] - [DATE] 30,471,153 [DATE] - [DATE] 36,501,222" at bounding box center [221, 175] width 75 height 22
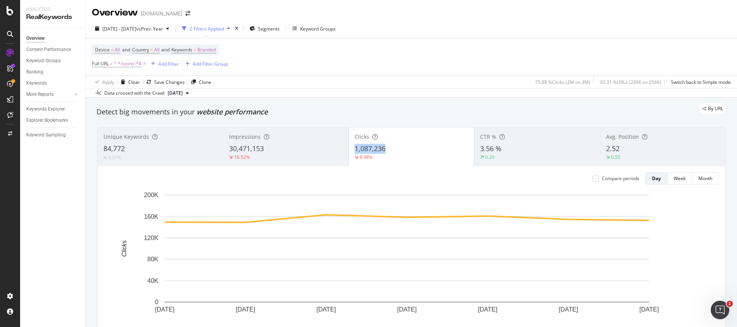
drag, startPoint x: 350, startPoint y: 148, endPoint x: 384, endPoint y: 149, distance: 33.6
click at [384, 149] on div "Clicks 1,087,236 8.98%" at bounding box center [411, 146] width 125 height 35
drag, startPoint x: 383, startPoint y: 177, endPoint x: 409, endPoint y: 178, distance: 26.3
click at [380, 178] on div "[DATE] - [DATE] 1,087,236 [DATE] - [DATE] 1,194,619" at bounding box center [343, 175] width 72 height 22
click at [211, 52] on span "Branded" at bounding box center [206, 49] width 19 height 11
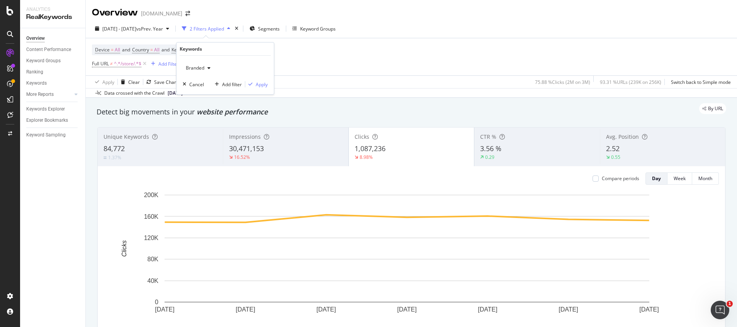
click at [203, 67] on span "Branded" at bounding box center [194, 68] width 22 height 7
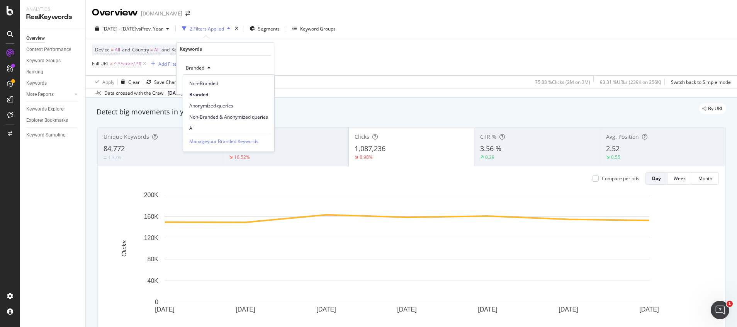
drag, startPoint x: 202, startPoint y: 85, endPoint x: 204, endPoint y: 89, distance: 4.8
click at [202, 85] on span "Non-Branded" at bounding box center [228, 83] width 79 height 7
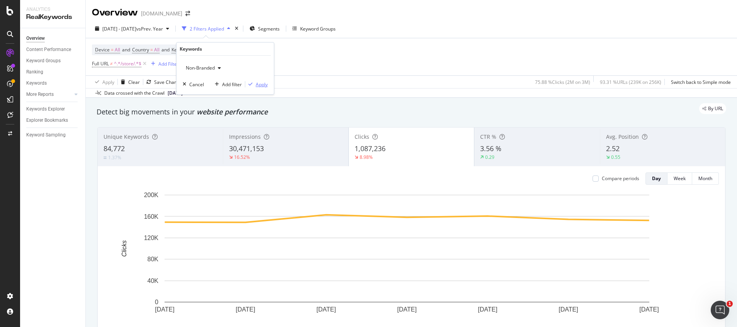
click at [260, 87] on div "Apply" at bounding box center [262, 84] width 12 height 7
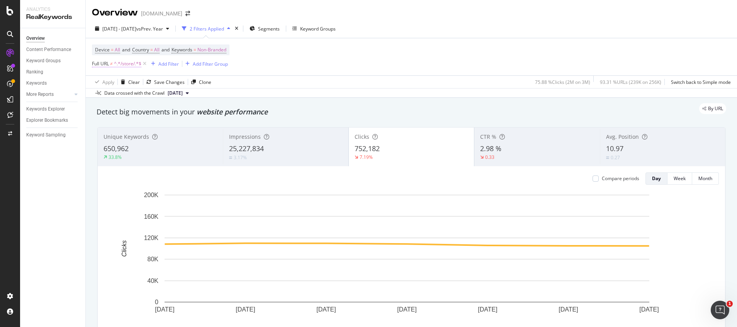
click at [124, 63] on span "^.*/store/.*$" at bounding box center [127, 63] width 27 height 11
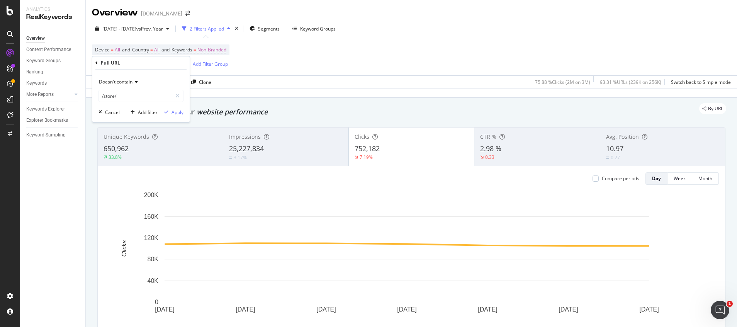
click at [127, 84] on span "Doesn't contain" at bounding box center [116, 81] width 34 height 7
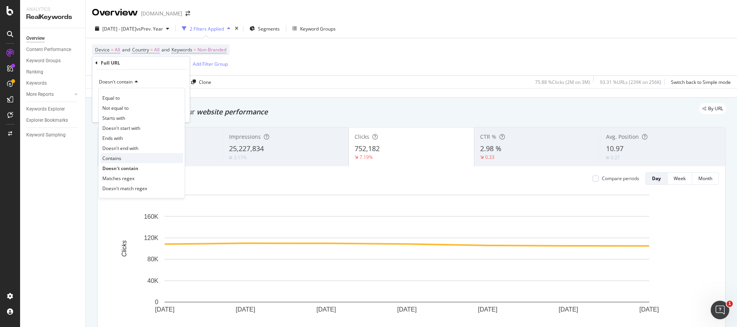
click at [121, 163] on div "Contains" at bounding box center [141, 158] width 83 height 10
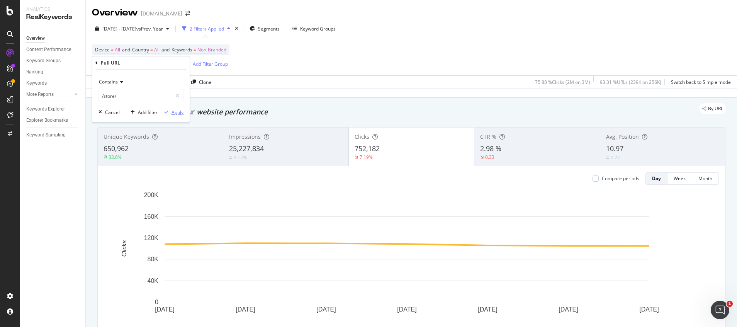
click at [172, 110] on div "Apply" at bounding box center [178, 112] width 12 height 7
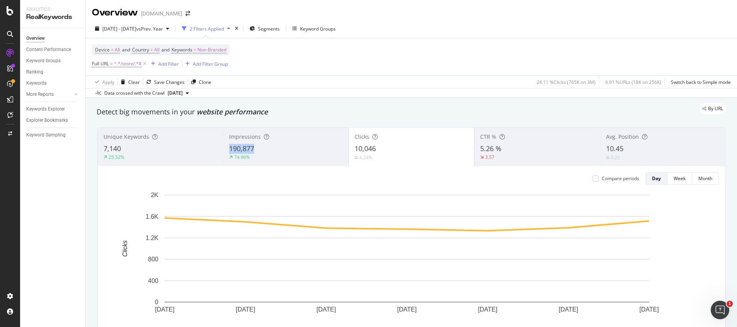
drag, startPoint x: 226, startPoint y: 149, endPoint x: 254, endPoint y: 149, distance: 28.6
click at [254, 149] on div "Impressions 190,877 74.96%" at bounding box center [285, 146] width 125 height 35
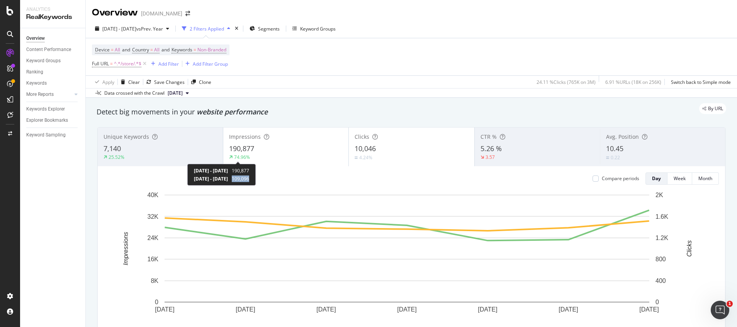
drag, startPoint x: 263, startPoint y: 179, endPoint x: 284, endPoint y: 181, distance: 20.5
click at [256, 181] on div "[DATE] - [DATE] 190,877 [DATE] - [DATE] 109,096" at bounding box center [221, 175] width 68 height 22
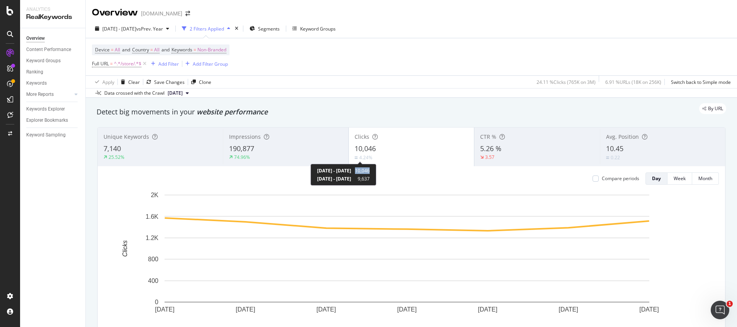
drag, startPoint x: 389, startPoint y: 172, endPoint x: 406, endPoint y: 172, distance: 17.8
click at [376, 172] on div "[DATE] - [DATE] 10,046 [DATE] - [DATE] 9,637" at bounding box center [344, 175] width 66 height 22
drag, startPoint x: 389, startPoint y: 178, endPoint x: 406, endPoint y: 182, distance: 16.9
click at [376, 182] on div "[DATE] - [DATE] 10,046 [DATE] - [DATE] 9,637" at bounding box center [344, 175] width 66 height 22
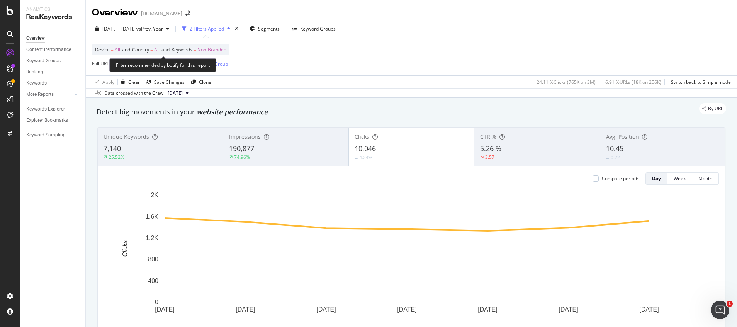
click at [216, 47] on span "Non-Branded" at bounding box center [211, 49] width 29 height 11
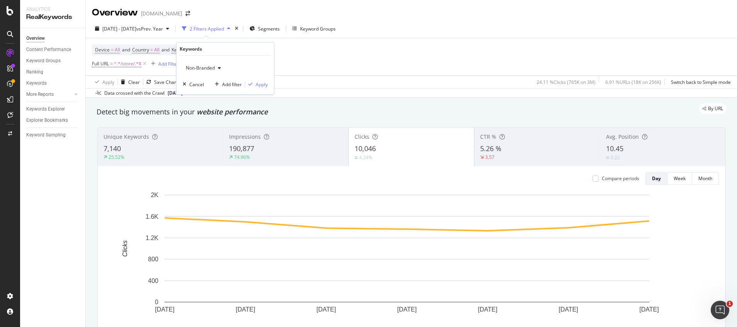
click at [211, 65] on span "Non-Branded" at bounding box center [199, 68] width 32 height 7
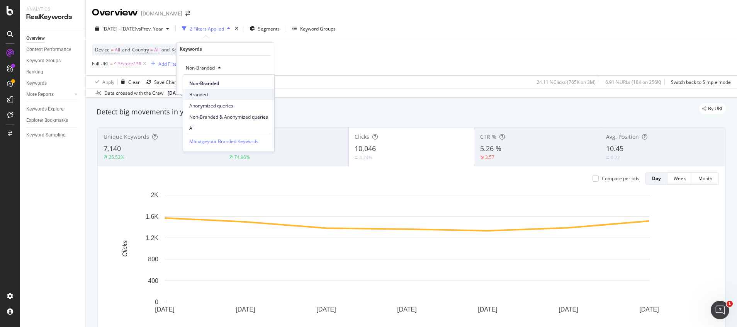
click at [204, 94] on span "Branded" at bounding box center [228, 94] width 79 height 7
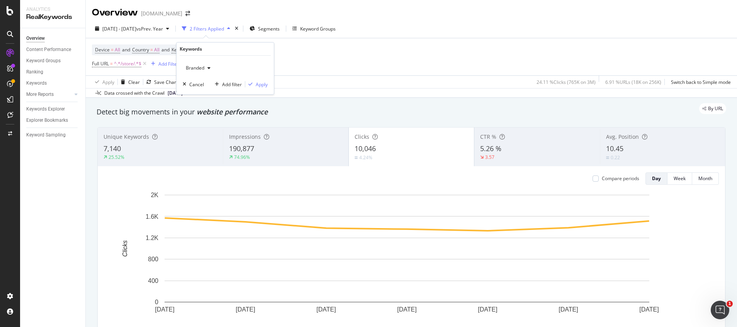
click at [272, 83] on div "Branded Cancel Add filter Apply" at bounding box center [225, 75] width 97 height 39
click at [266, 84] on div "Apply" at bounding box center [262, 84] width 12 height 7
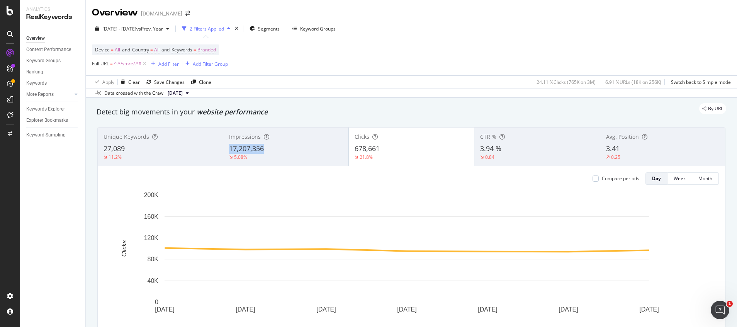
drag, startPoint x: 228, startPoint y: 148, endPoint x: 263, endPoint y: 148, distance: 35.2
click at [263, 148] on div "17,207,356" at bounding box center [285, 149] width 113 height 10
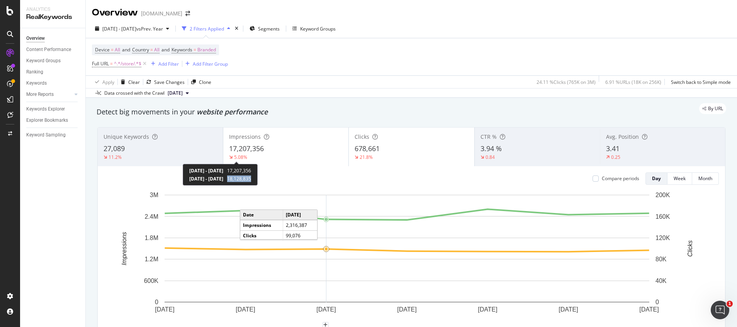
drag, startPoint x: 259, startPoint y: 180, endPoint x: 290, endPoint y: 180, distance: 30.9
click at [258, 180] on div "[DATE] - [DATE] 17,207,356 [DATE] - [DATE] 18,128,835" at bounding box center [220, 175] width 75 height 22
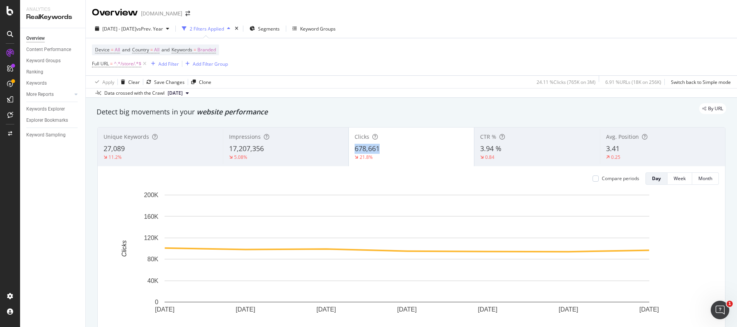
drag, startPoint x: 350, startPoint y: 150, endPoint x: 376, endPoint y: 150, distance: 25.5
click at [376, 150] on div "Clicks 678,661 21.8%" at bounding box center [411, 146] width 125 height 35
drag, startPoint x: 385, startPoint y: 178, endPoint x: 406, endPoint y: 179, distance: 21.3
click at [378, 179] on div "[DATE] - [DATE] 678,661 [DATE] - [DATE] 867,876" at bounding box center [343, 175] width 68 height 22
click at [213, 45] on span "Branded" at bounding box center [206, 49] width 19 height 11
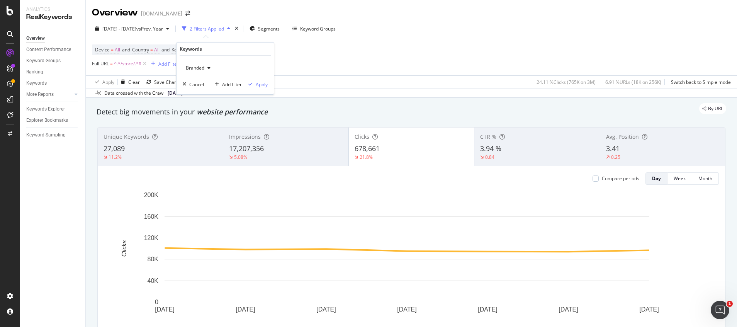
click at [195, 68] on span "Branded" at bounding box center [194, 68] width 22 height 7
click at [196, 128] on span "All" at bounding box center [228, 128] width 79 height 7
click at [262, 85] on div "Apply" at bounding box center [262, 84] width 12 height 7
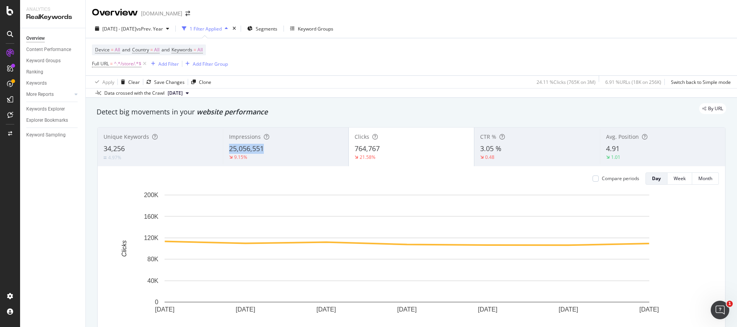
drag, startPoint x: 221, startPoint y: 150, endPoint x: 264, endPoint y: 149, distance: 42.5
click at [264, 149] on div "Impressions 25,056,551 9.15%" at bounding box center [285, 146] width 125 height 35
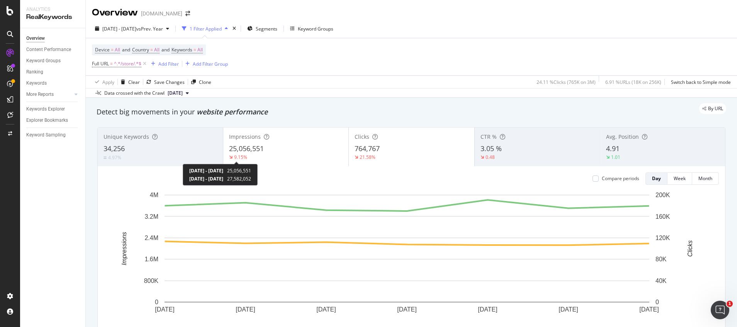
drag, startPoint x: 257, startPoint y: 180, endPoint x: 285, endPoint y: 180, distance: 27.8
click at [258, 180] on div "[DATE] - [DATE] 25,056,551 [DATE] - [DATE] 27,582,052" at bounding box center [220, 175] width 75 height 22
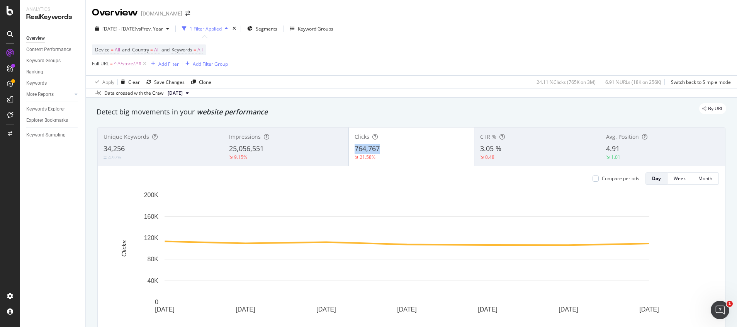
drag, startPoint x: 348, startPoint y: 147, endPoint x: 380, endPoint y: 147, distance: 32.8
click at [380, 147] on div "Clicks 764,767 21.58%" at bounding box center [411, 146] width 125 height 35
drag, startPoint x: 387, startPoint y: 177, endPoint x: 409, endPoint y: 178, distance: 21.6
click at [379, 178] on div "[DATE] - [DATE] 764,767 [DATE] - [DATE] 975,284" at bounding box center [345, 175] width 68 height 22
click at [202, 49] on span "Keywords = All" at bounding box center [187, 49] width 31 height 7
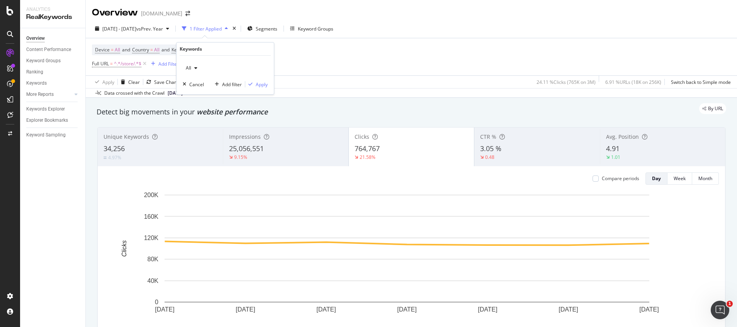
click at [192, 71] on div "All" at bounding box center [192, 68] width 18 height 12
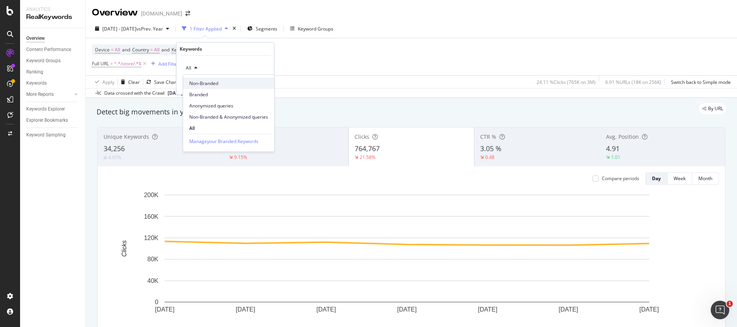
click at [207, 86] on span "Non-Branded" at bounding box center [228, 83] width 79 height 7
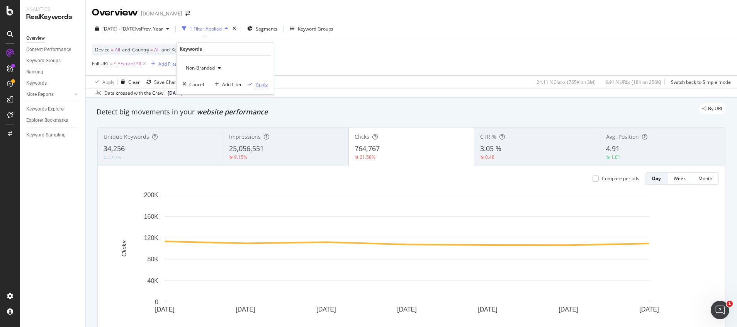
click at [263, 86] on div "Apply" at bounding box center [262, 84] width 12 height 7
